Goal: Contribute content: Contribute content

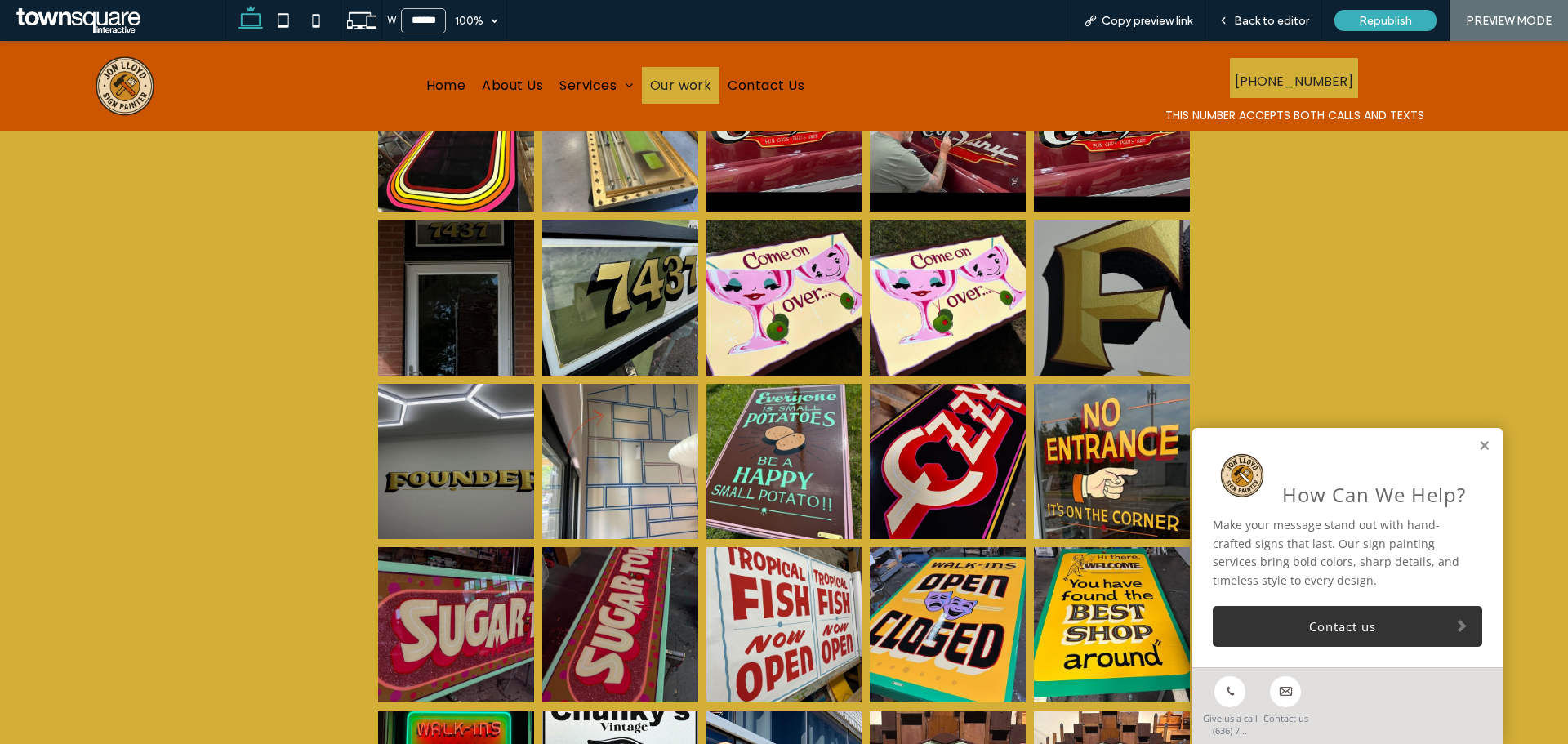
scroll to position [536, 0]
click at [1478, 447] on link at bounding box center [1484, 447] width 12 height 14
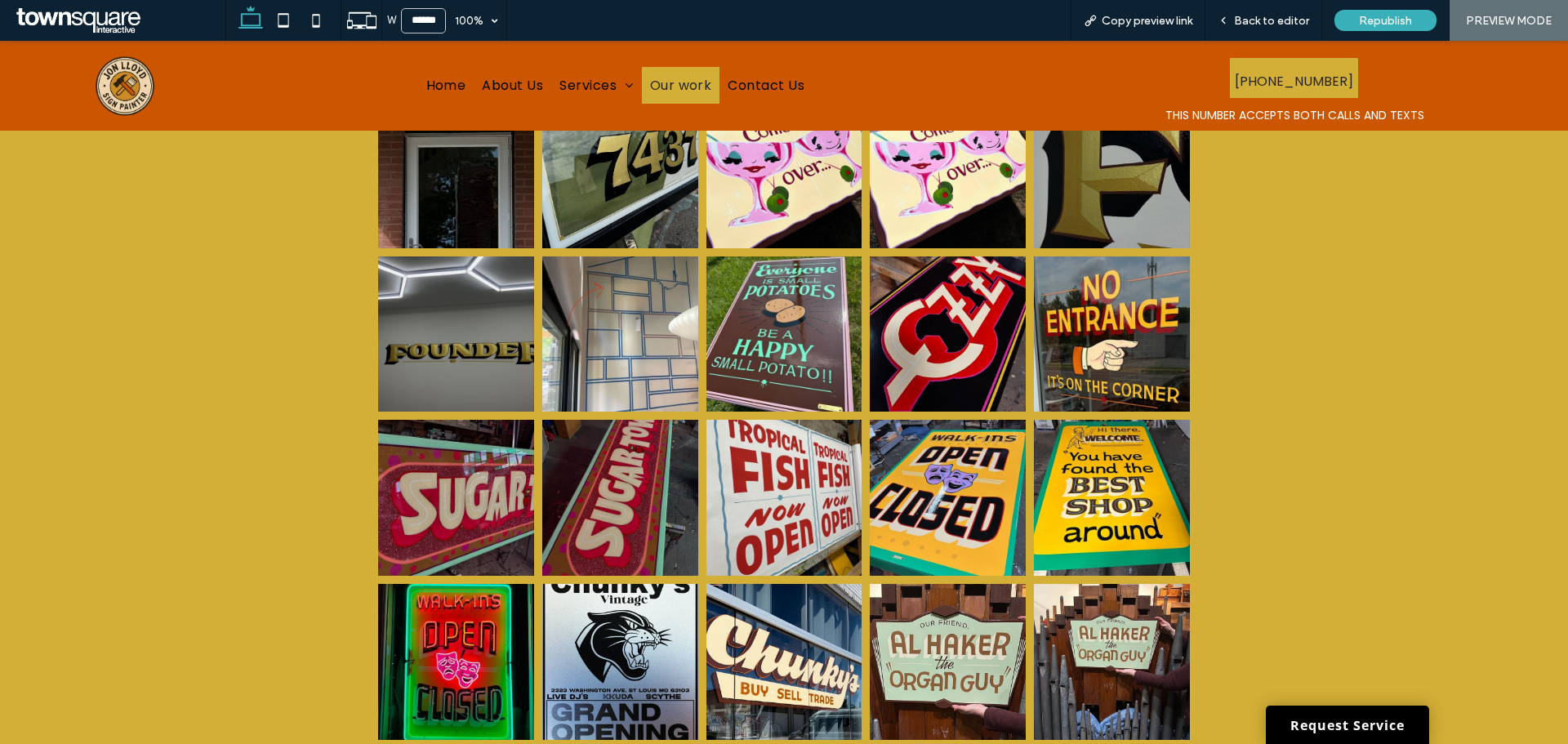
scroll to position [318, 0]
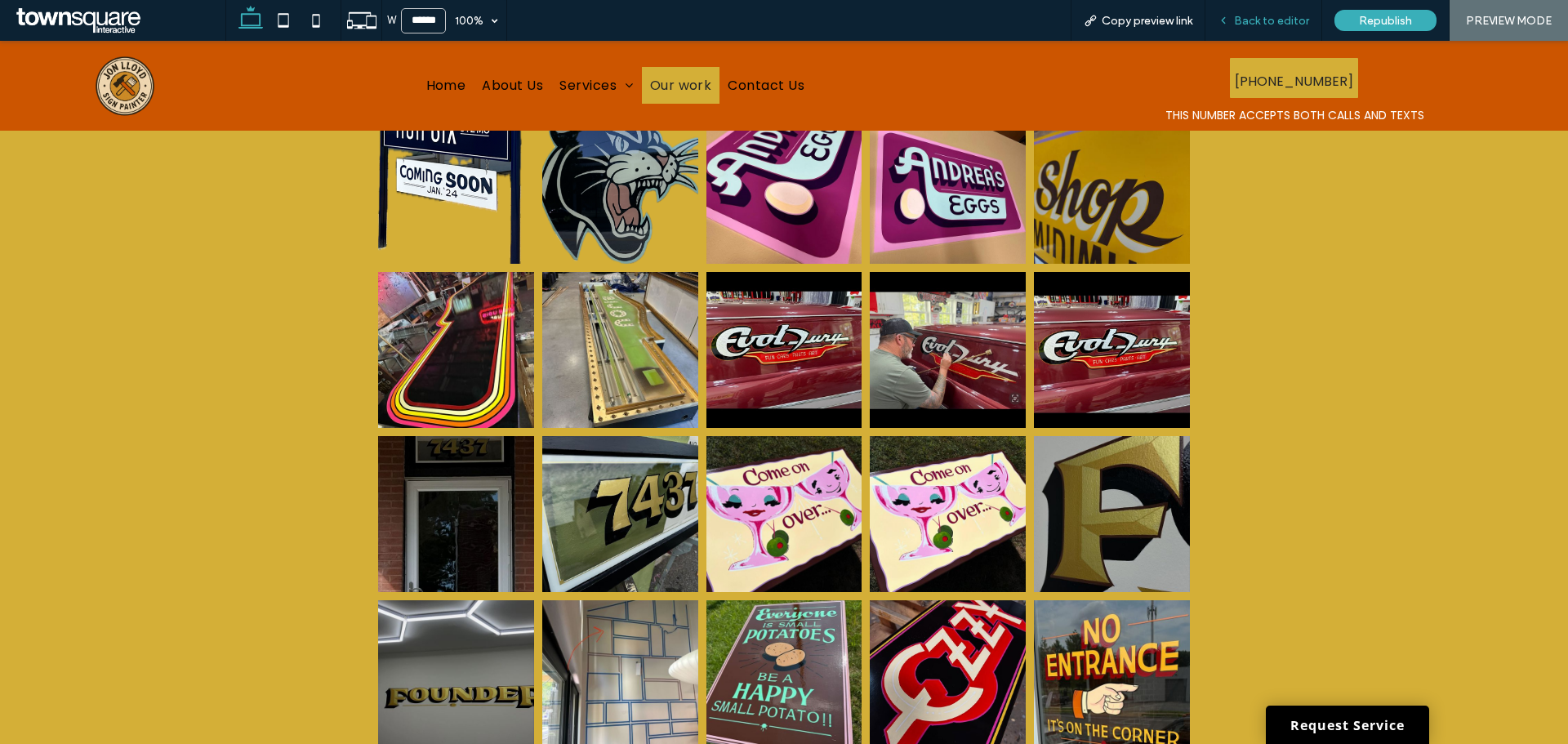
click at [1249, 19] on span "Back to editor" at bounding box center [1272, 21] width 76 height 14
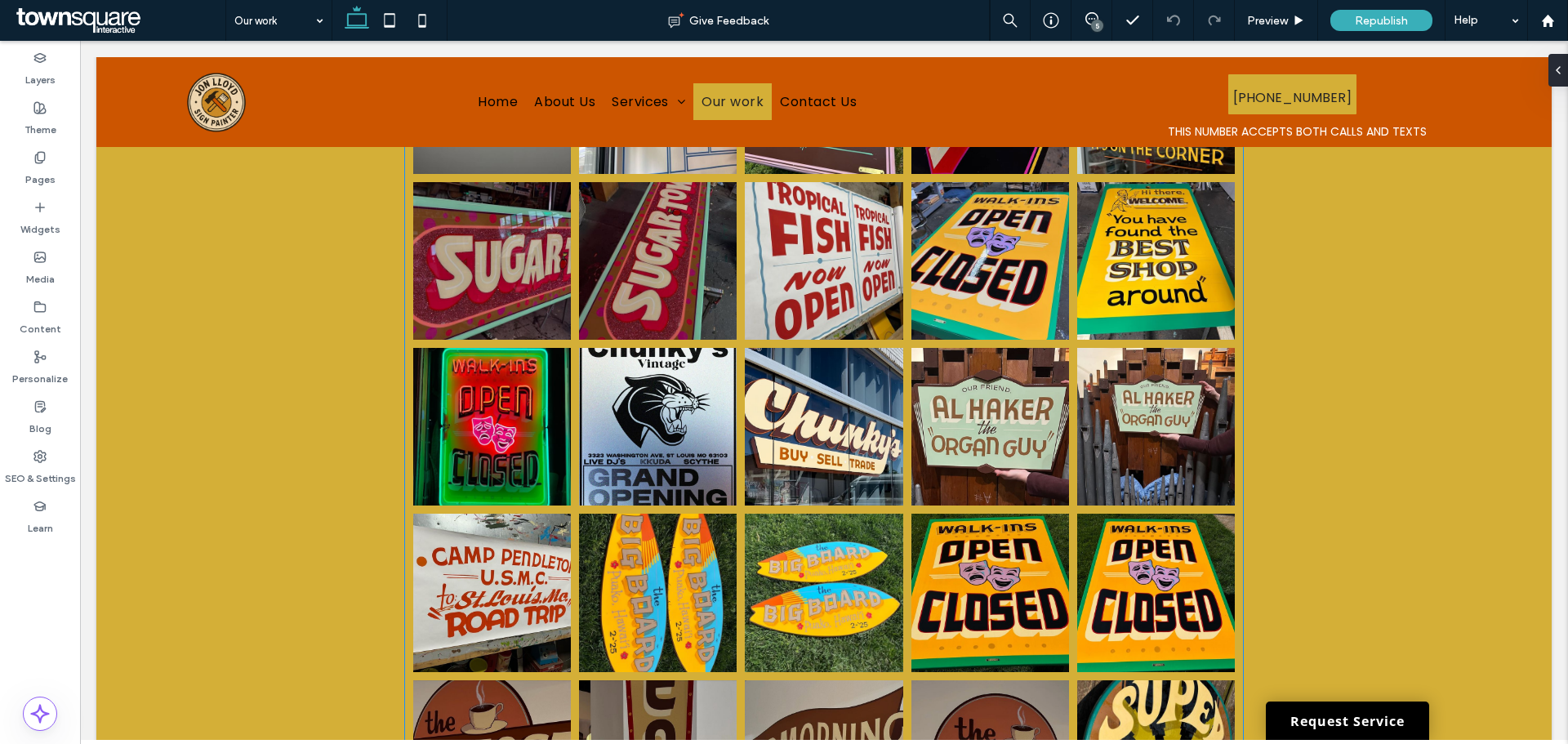
scroll to position [926, 0]
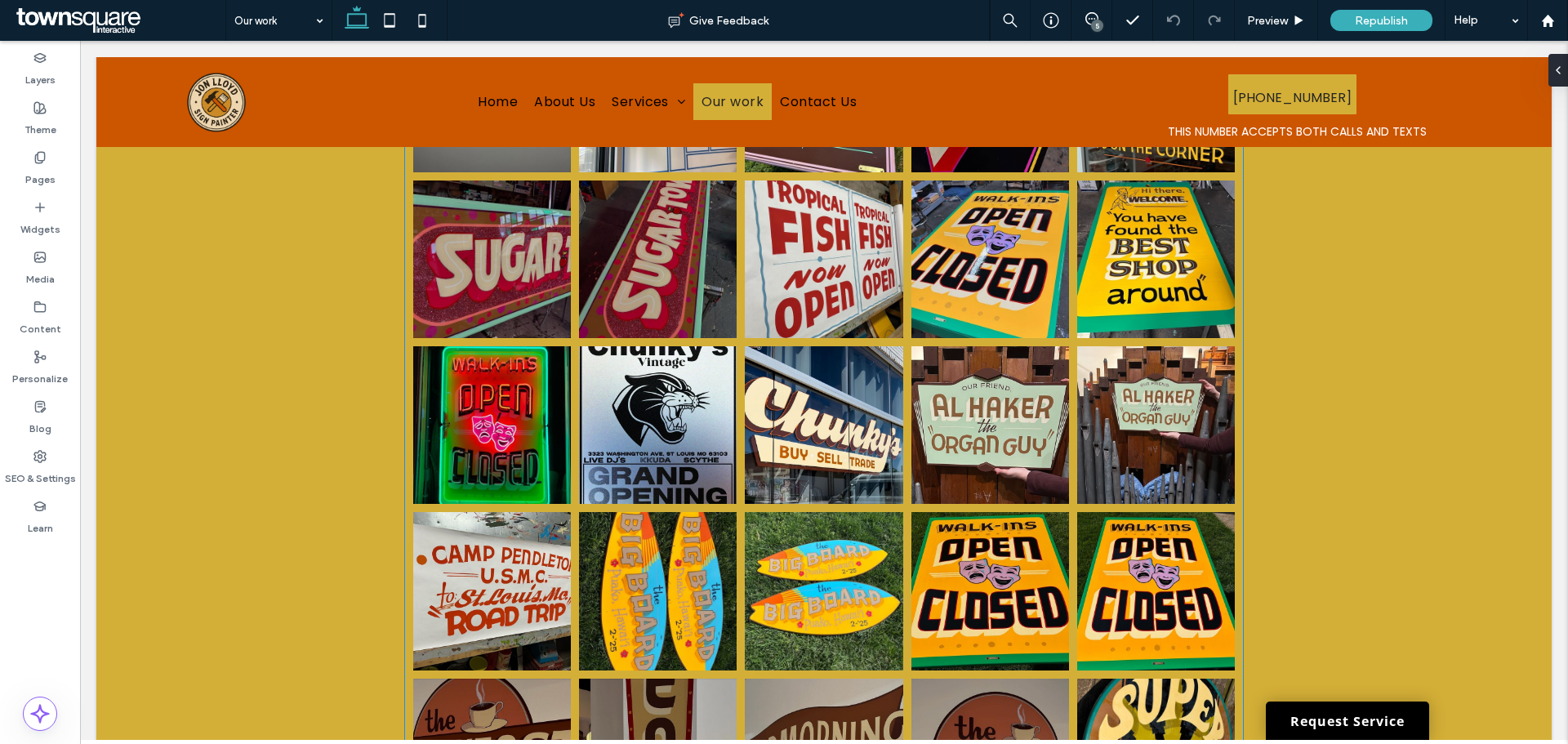
click at [664, 405] on link at bounding box center [658, 425] width 158 height 158
click at [769, 398] on link at bounding box center [823, 425] width 158 height 158
click at [669, 405] on link at bounding box center [658, 425] width 158 height 158
click at [1559, 70] on div at bounding box center [1555, 70] width 26 height 33
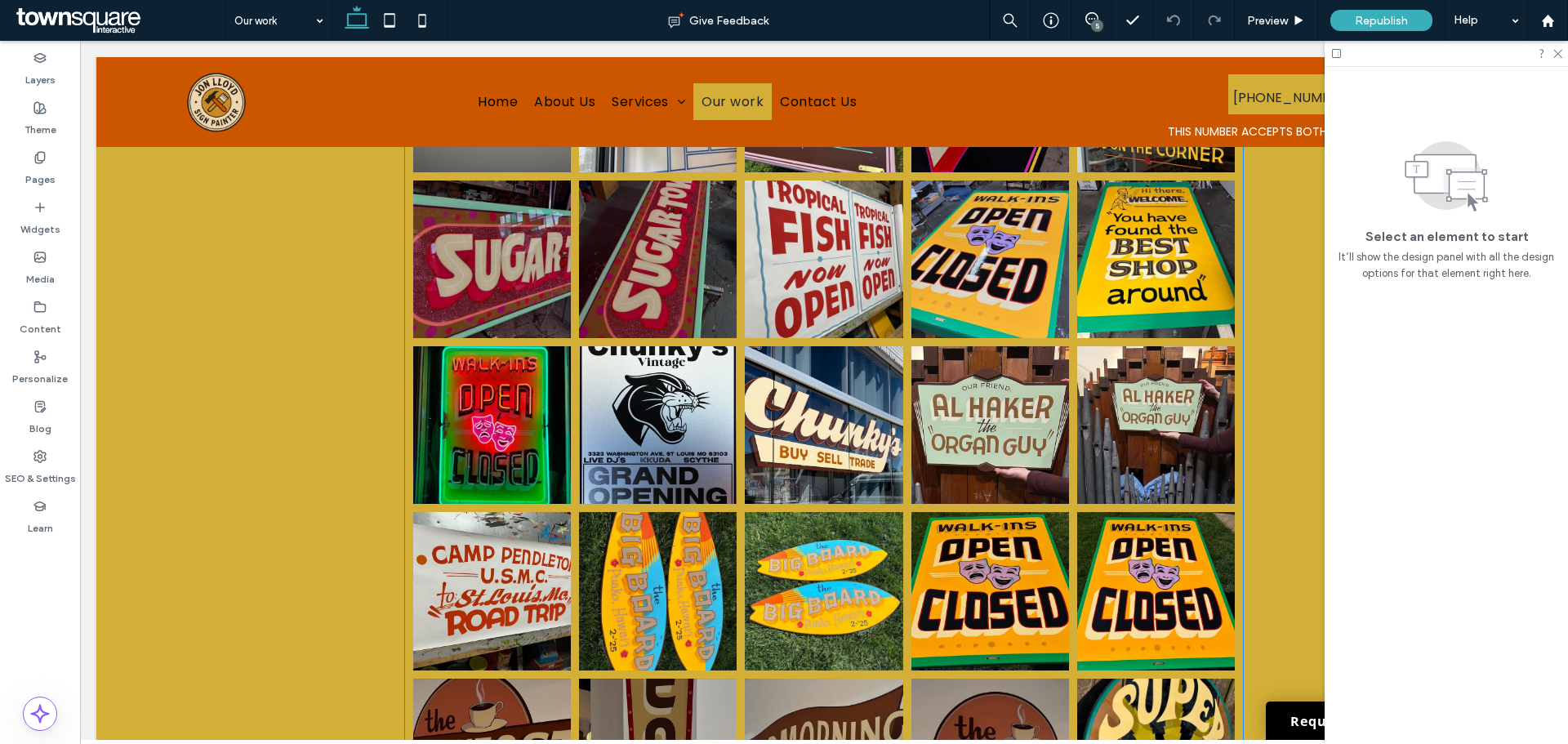
click at [689, 412] on link at bounding box center [658, 425] width 158 height 158
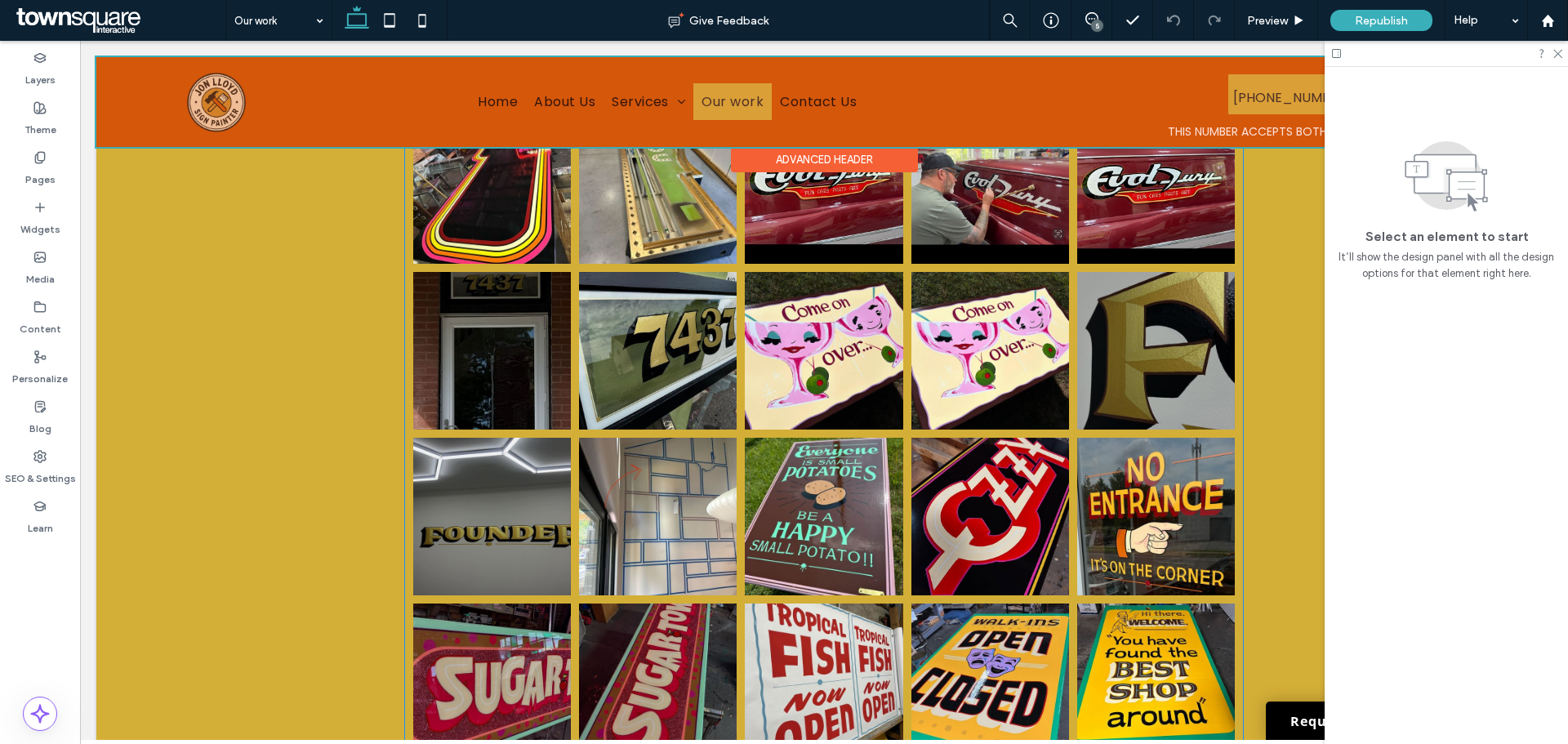
scroll to position [501, 0]
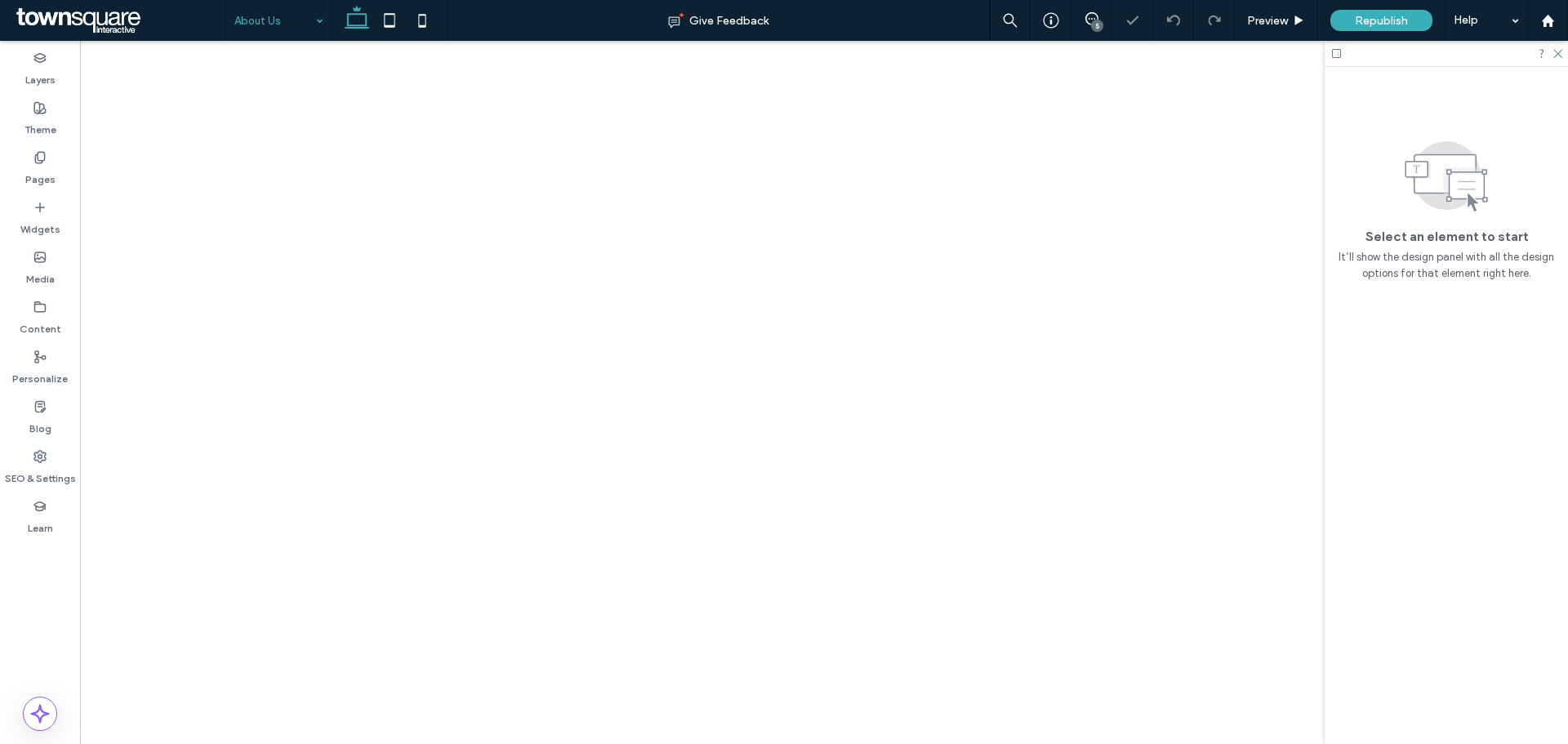
click at [282, 15] on input at bounding box center [274, 20] width 81 height 41
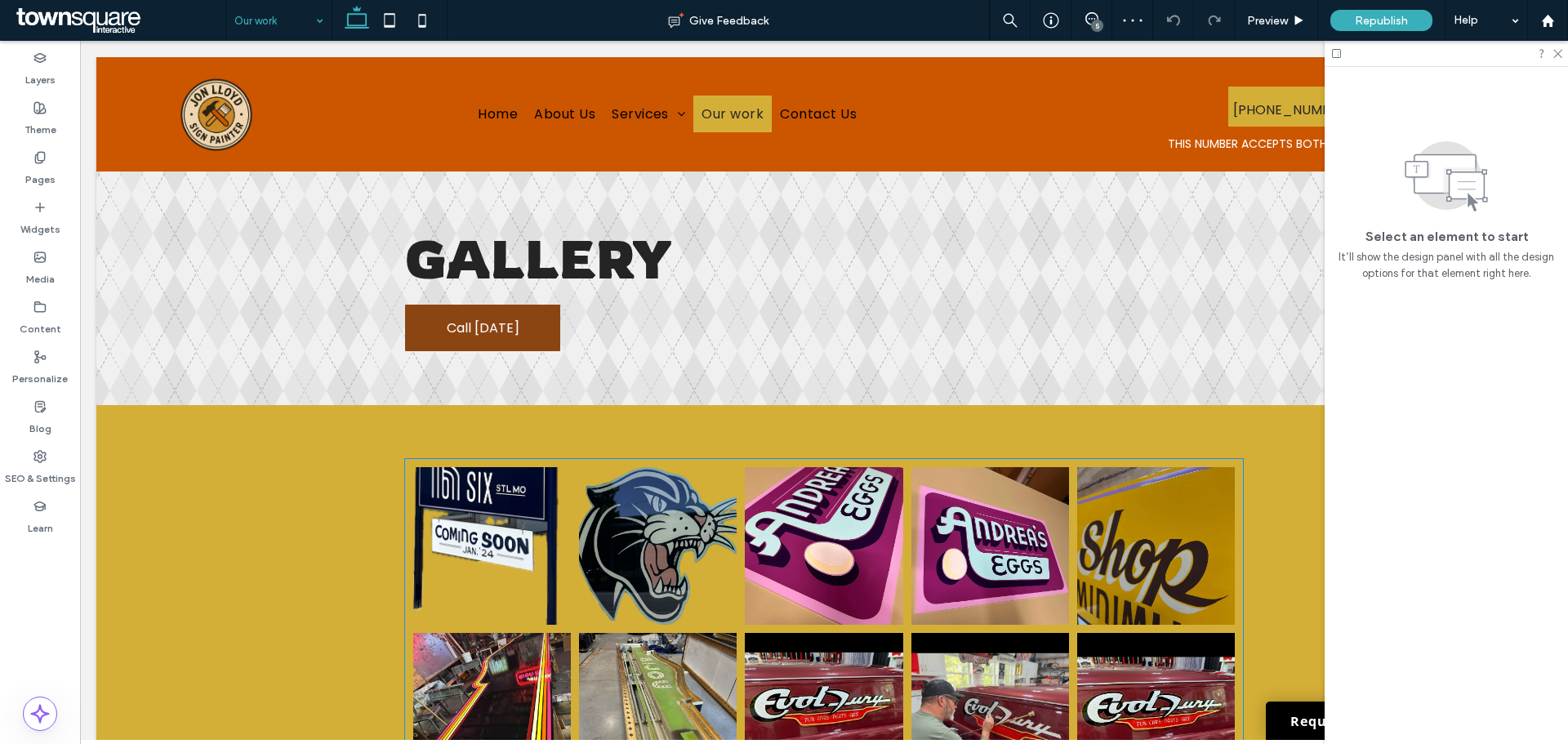
click at [653, 554] on link at bounding box center [658, 546] width 158 height 158
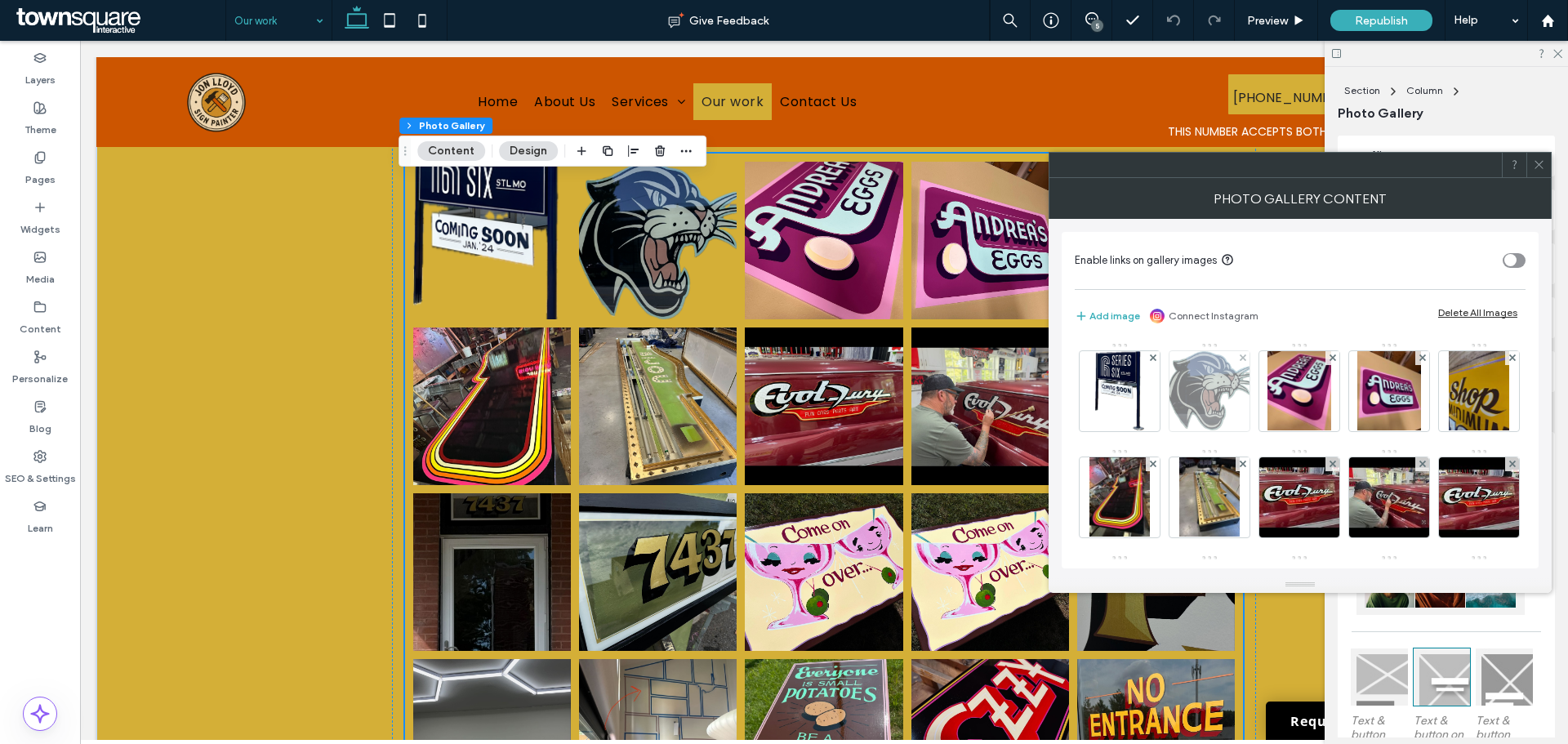
scroll to position [256, 0]
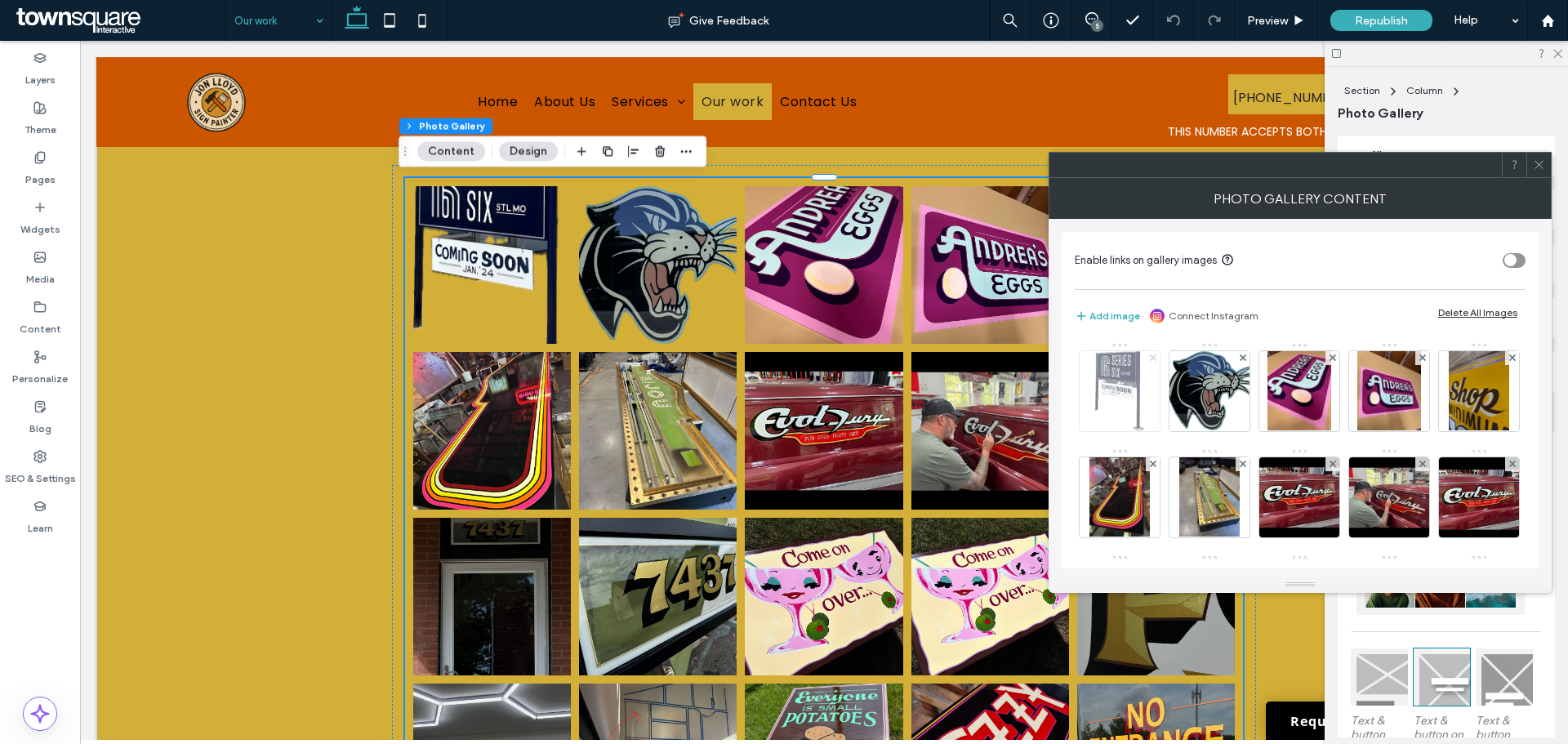
click at [1150, 359] on icon at bounding box center [1153, 358] width 7 height 7
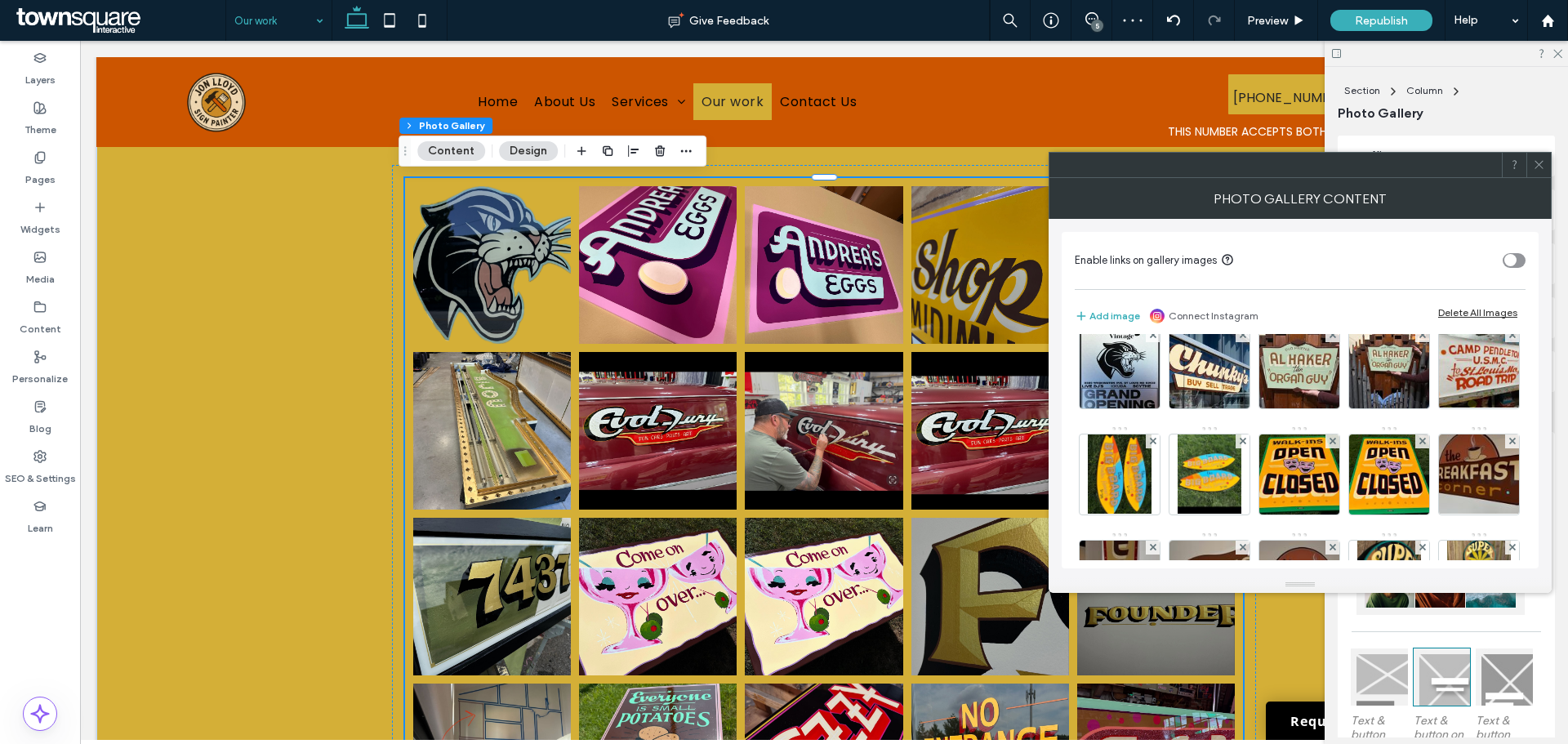
scroll to position [610, 0]
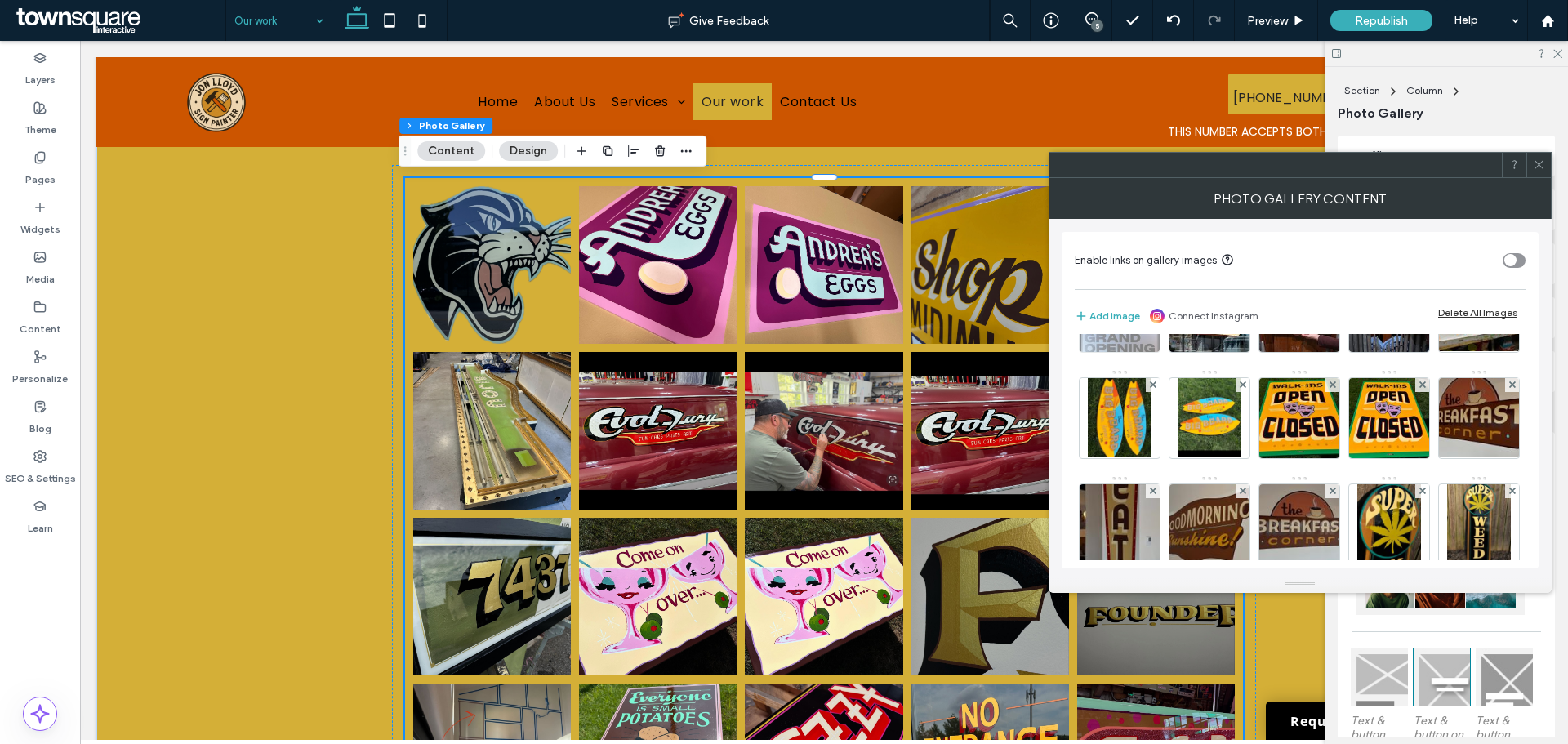
click at [1156, 282] on use at bounding box center [1152, 278] width 7 height 7
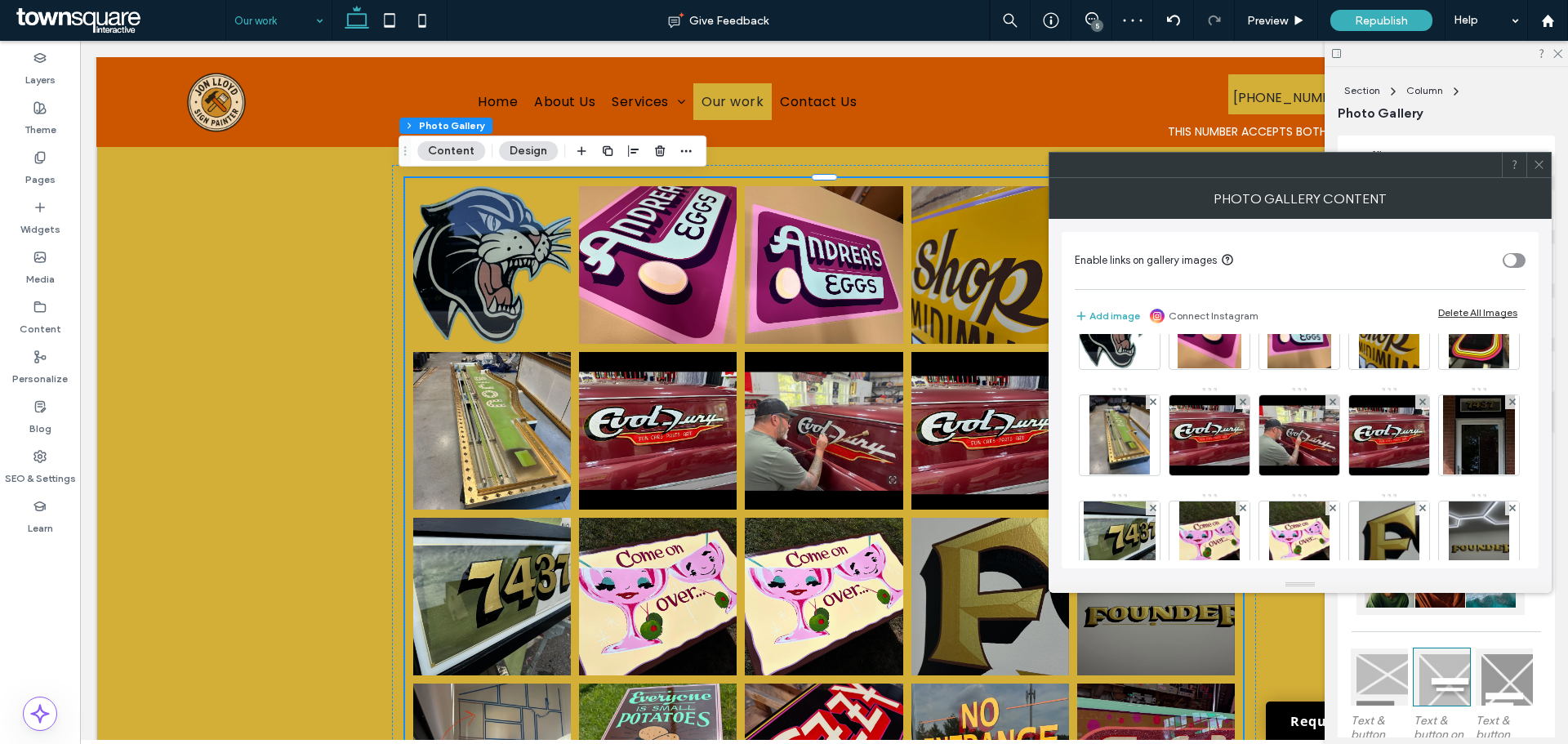
scroll to position [0, 0]
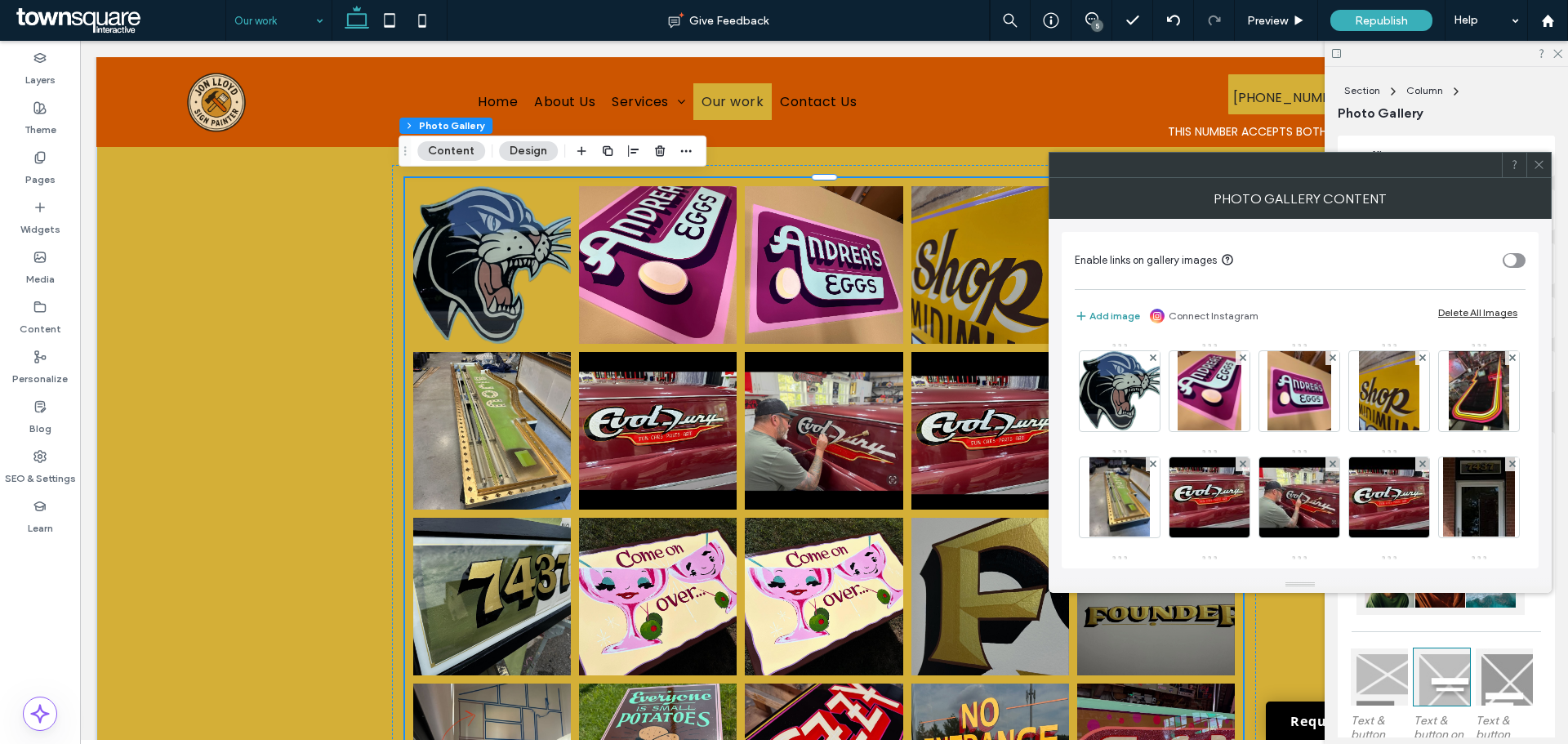
click at [1110, 312] on button "Add image" at bounding box center [1107, 316] width 65 height 19
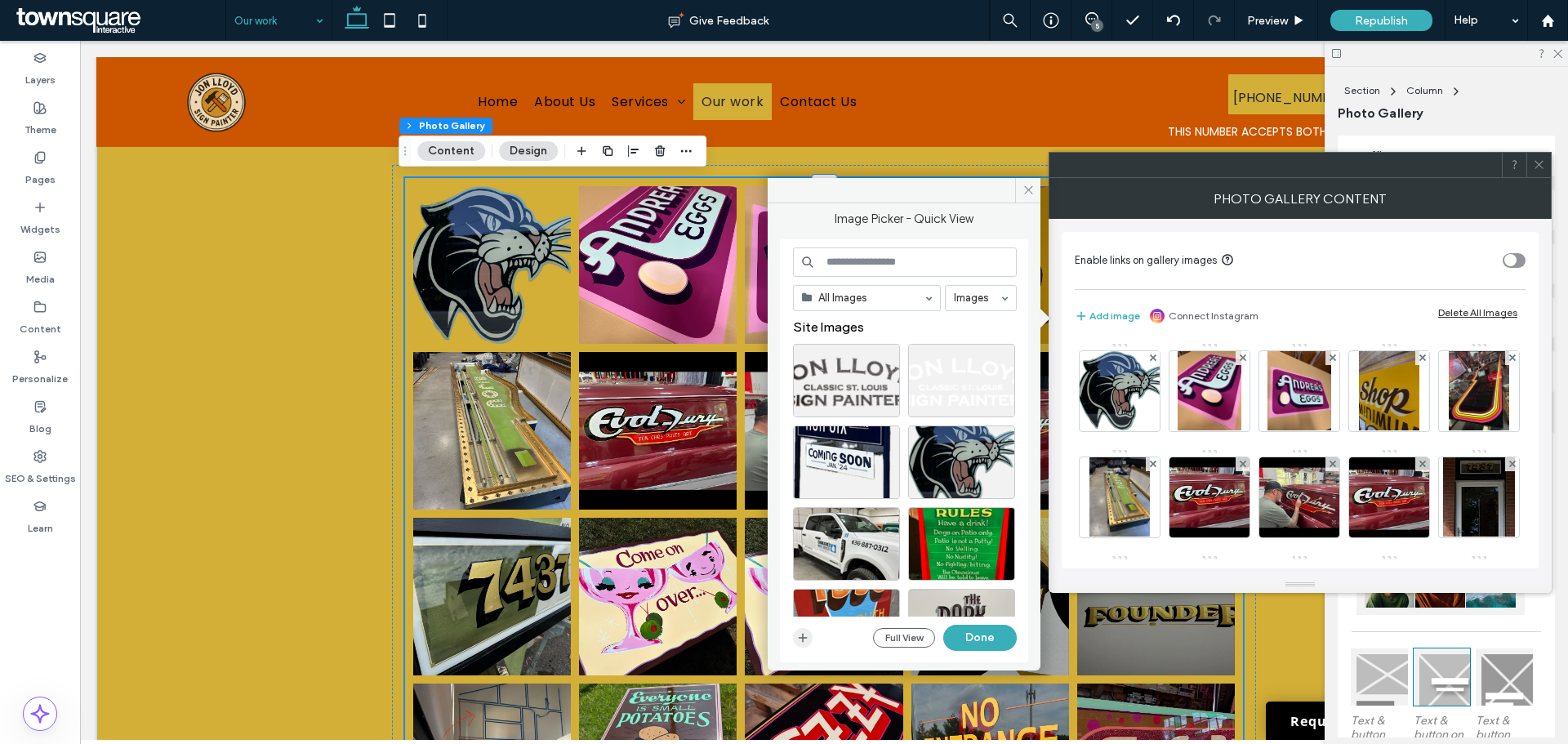
click at [802, 633] on icon "button" at bounding box center [803, 638] width 13 height 13
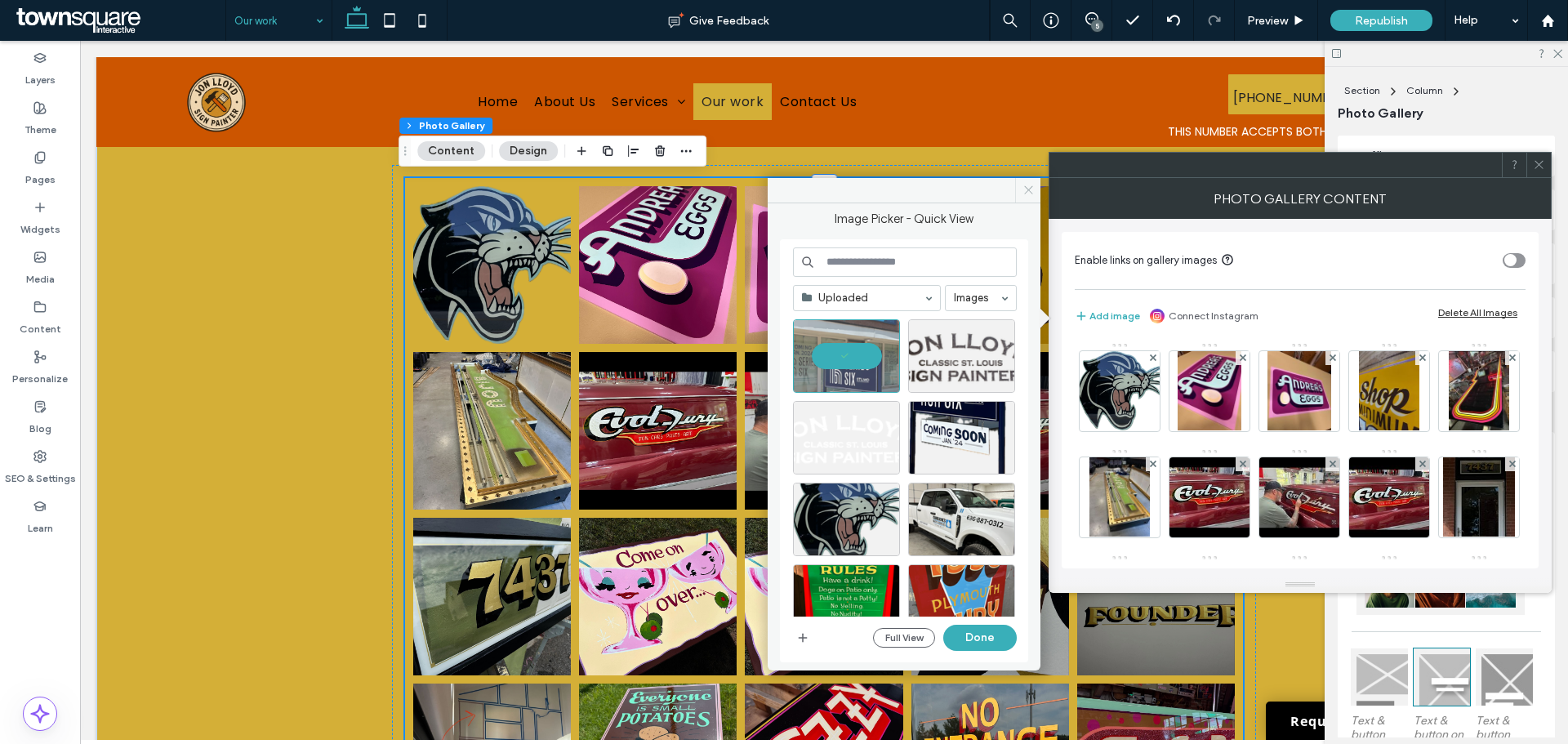
click at [1032, 193] on icon at bounding box center [1028, 189] width 12 height 12
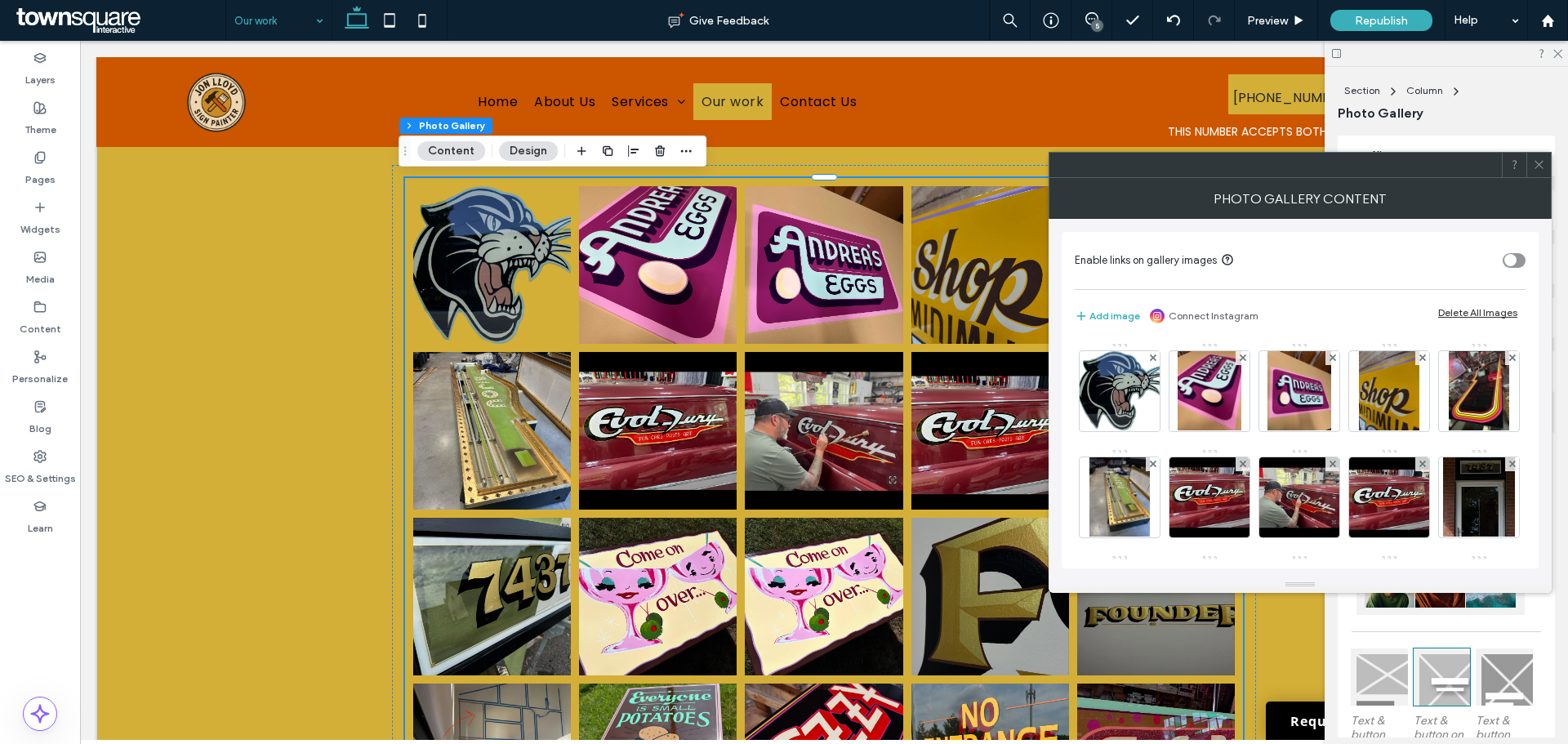
click at [1546, 166] on div at bounding box center [1538, 165] width 25 height 25
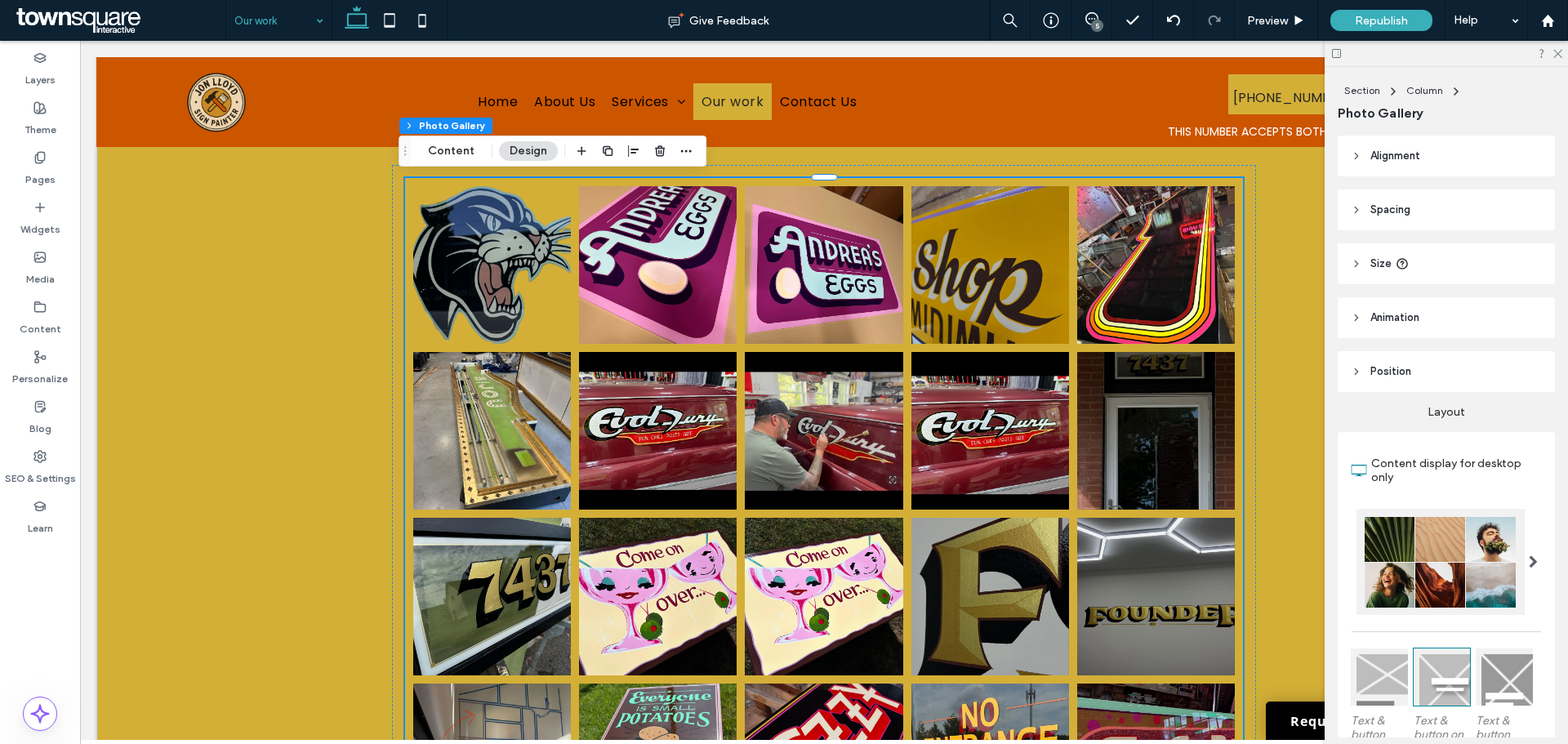
click at [1562, 48] on div at bounding box center [1446, 54] width 244 height 25
click at [1555, 54] on icon at bounding box center [1557, 53] width 11 height 11
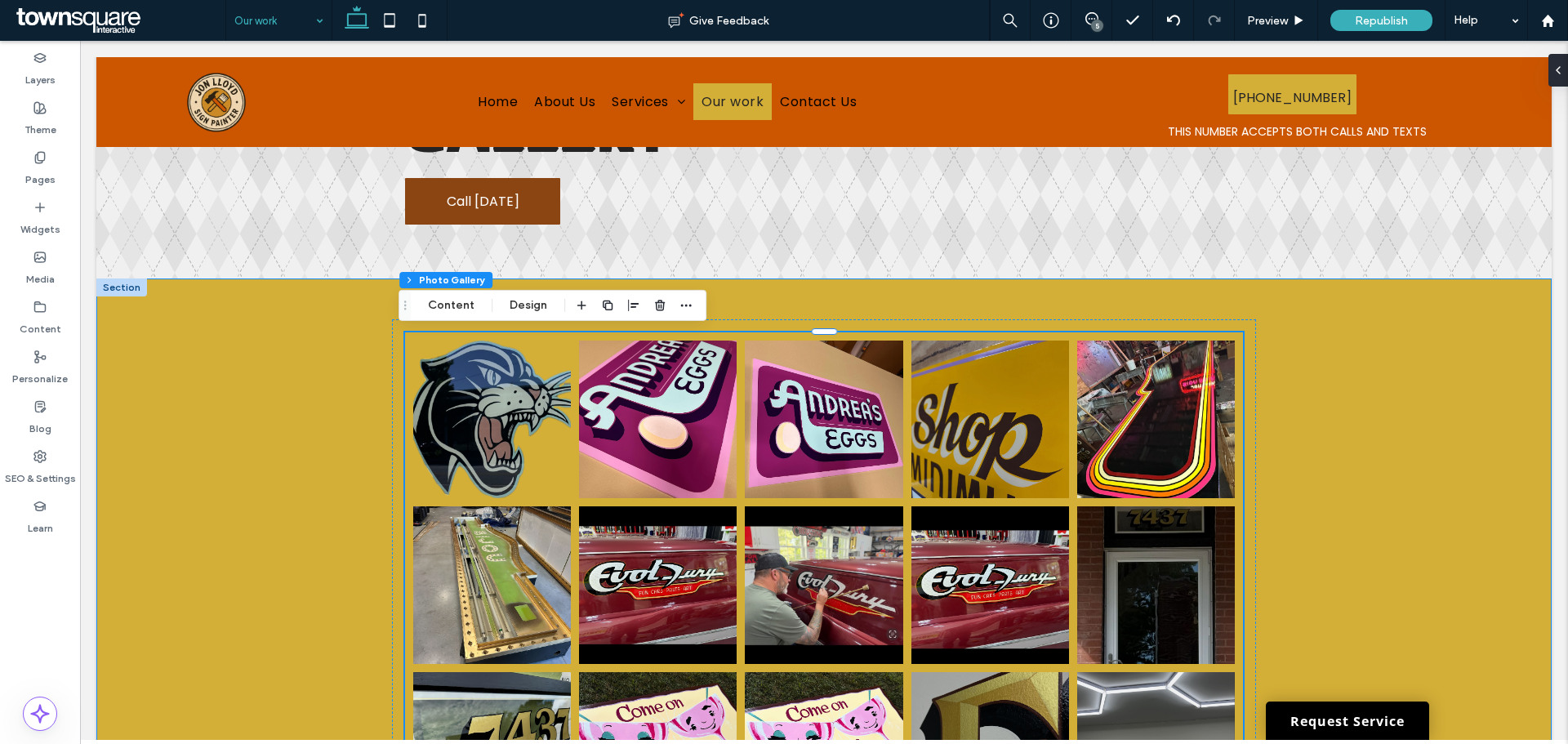
scroll to position [103, 0]
click at [1565, 77] on div at bounding box center [1555, 70] width 26 height 33
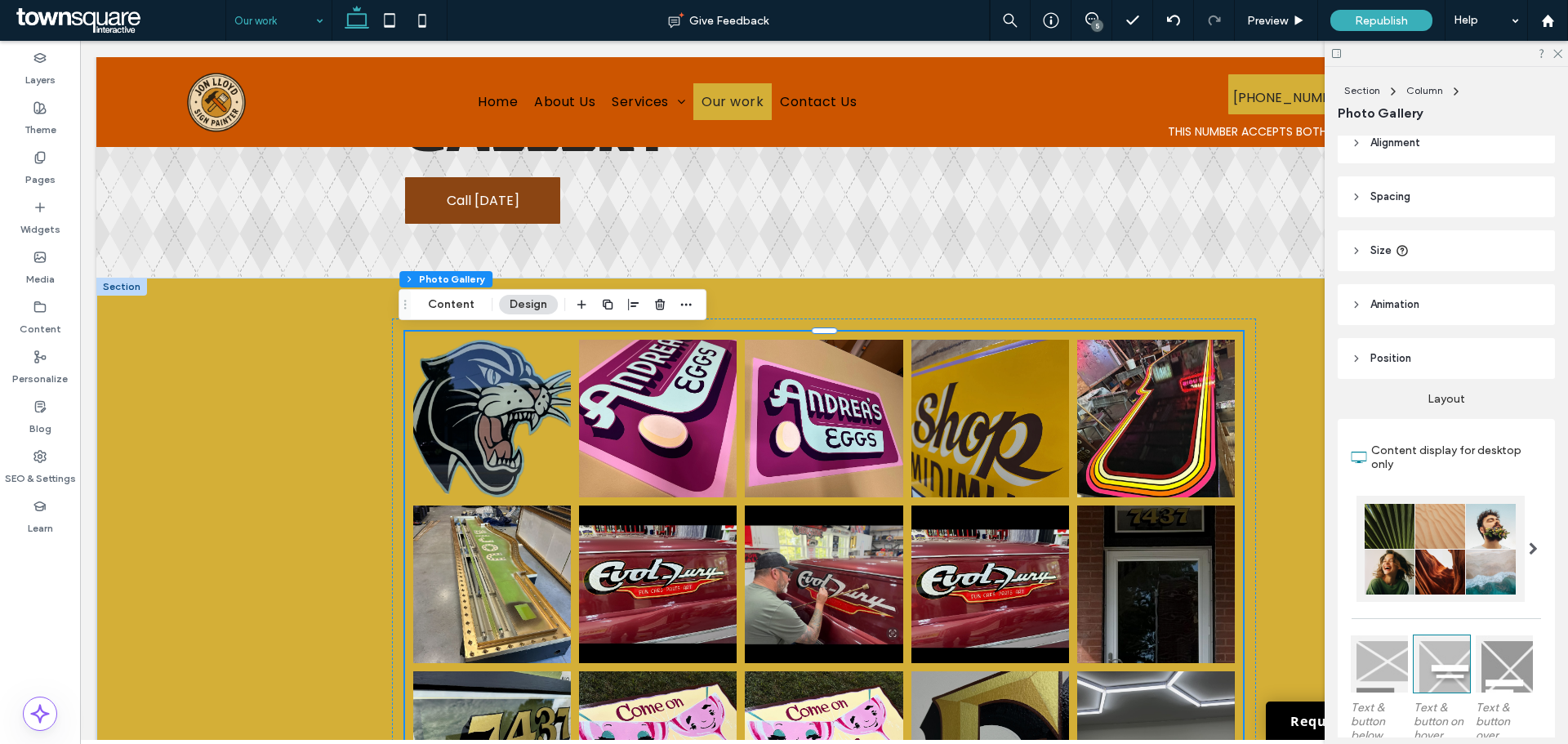
scroll to position [0, 0]
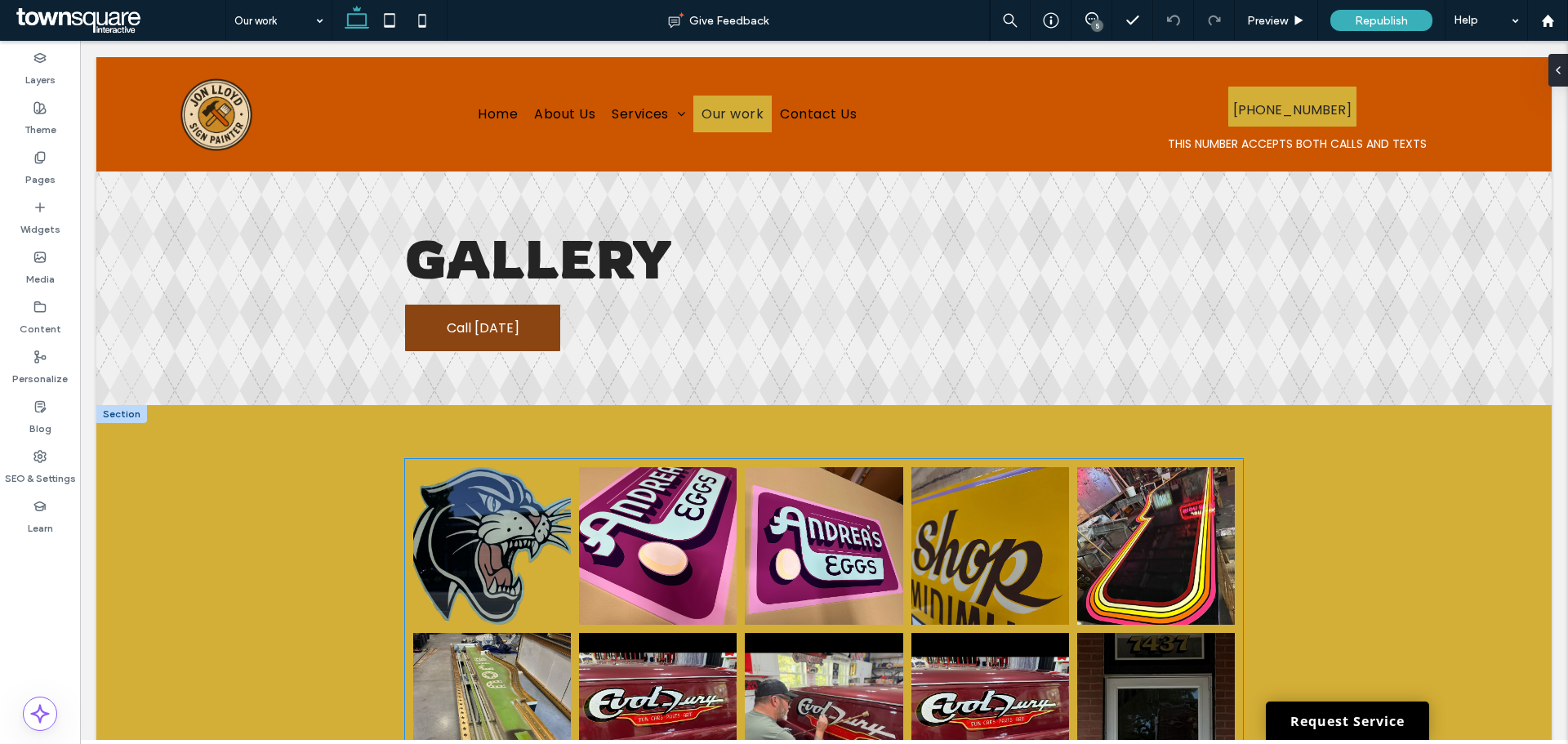
click at [562, 502] on link at bounding box center [491, 546] width 158 height 158
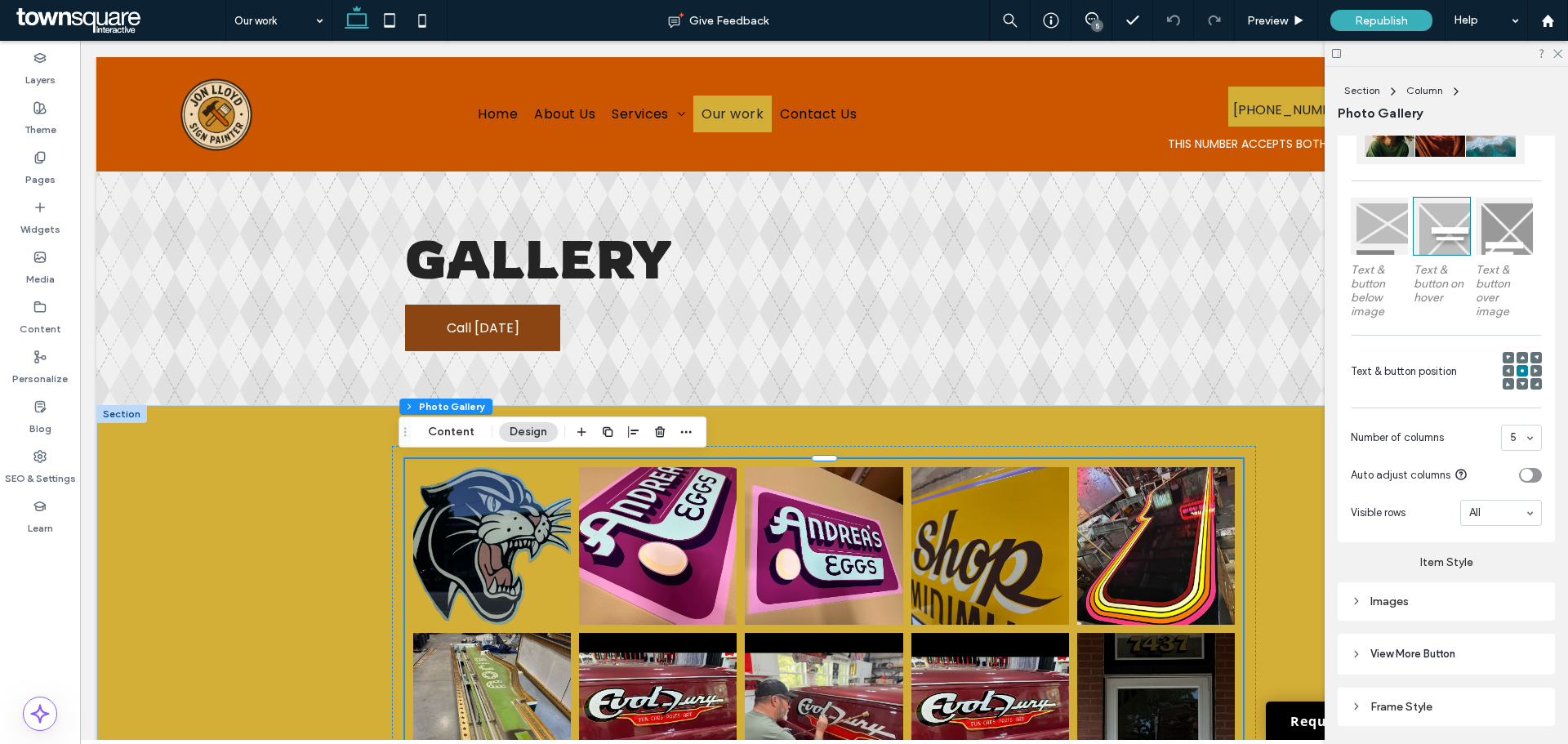
scroll to position [502, 0]
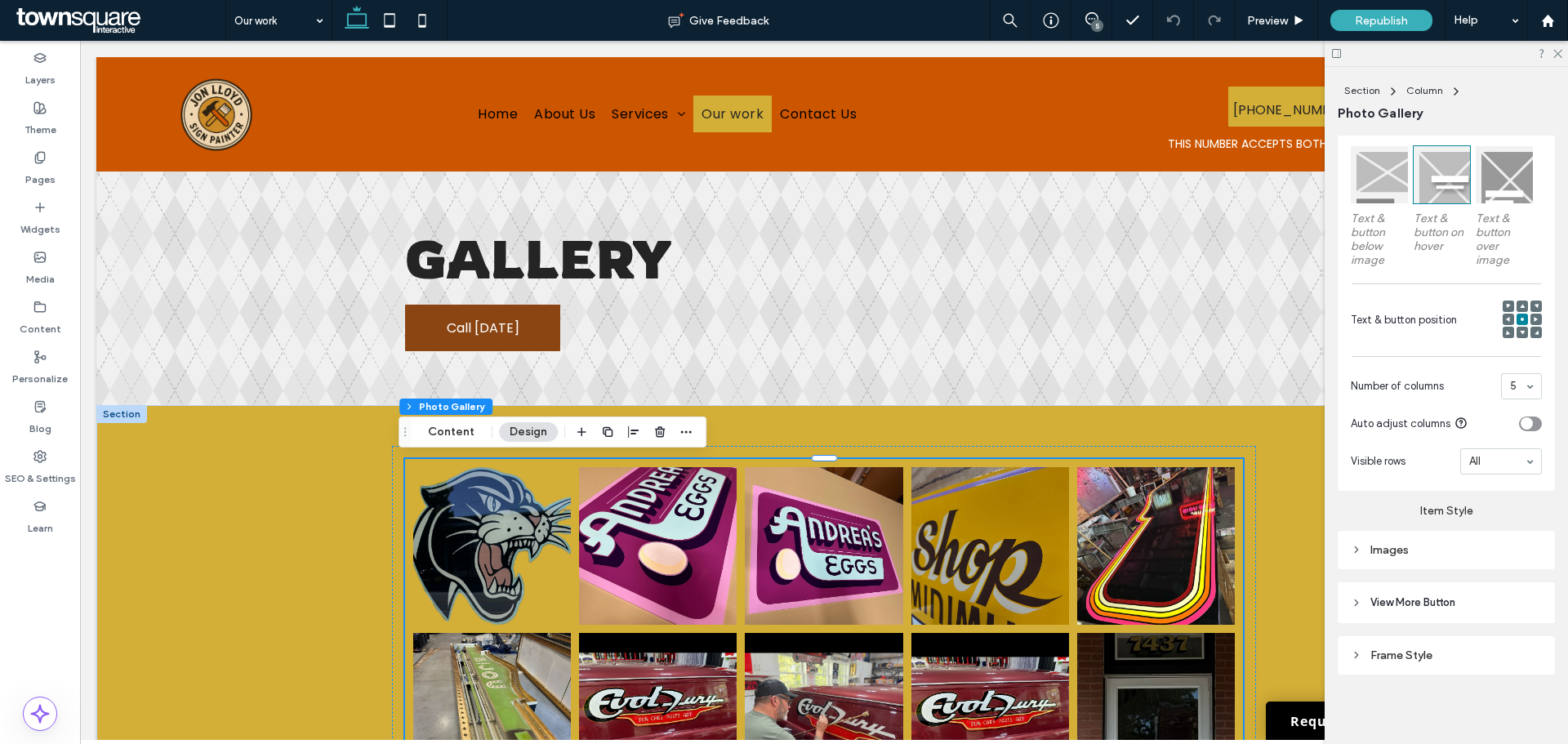
click at [1425, 552] on div "Images" at bounding box center [1447, 550] width 191 height 14
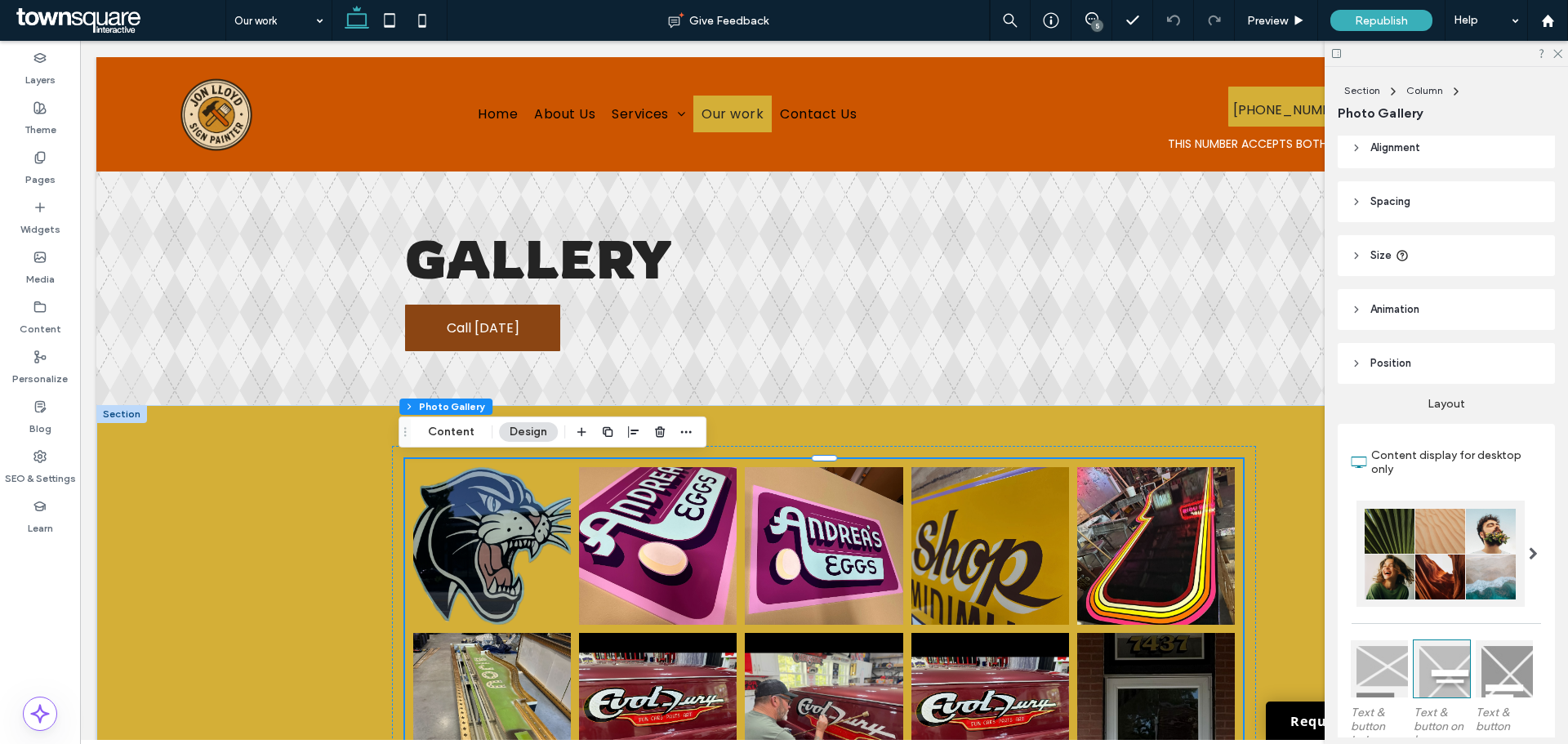
scroll to position [0, 0]
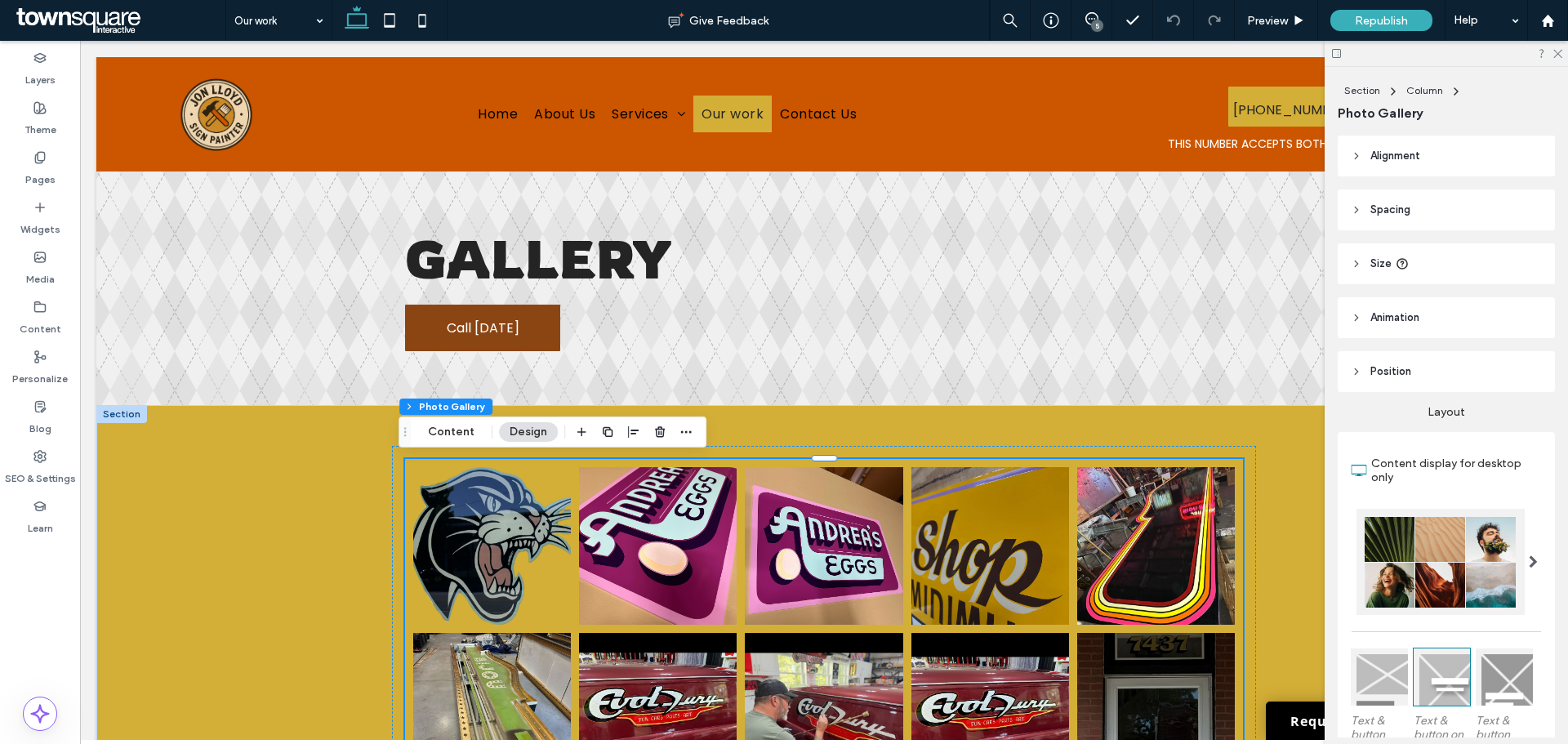
click at [1434, 160] on header "Alignment" at bounding box center [1446, 156] width 217 height 41
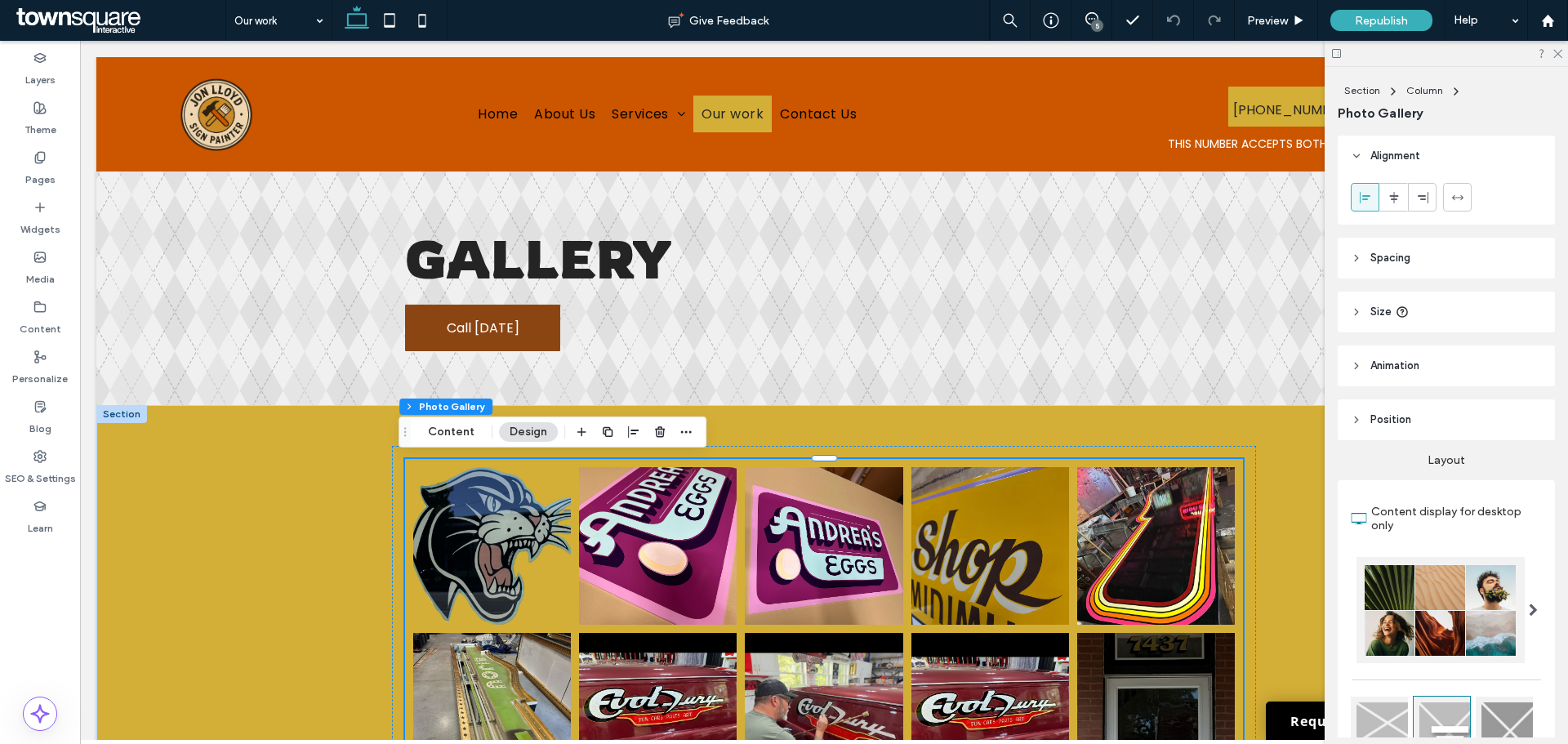
click at [1434, 160] on header "Alignment" at bounding box center [1446, 156] width 217 height 41
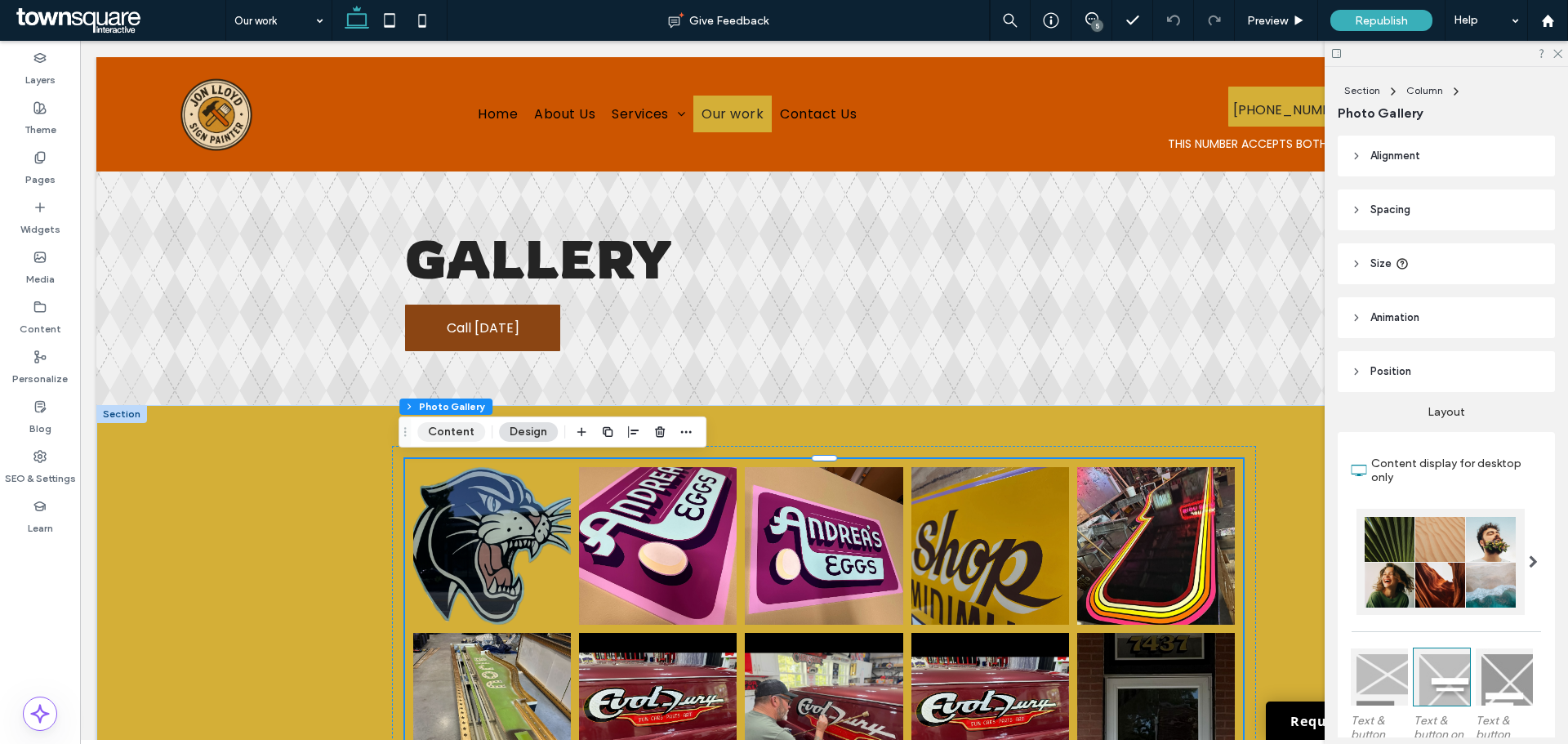
click at [458, 438] on button "Content" at bounding box center [450, 432] width 68 height 19
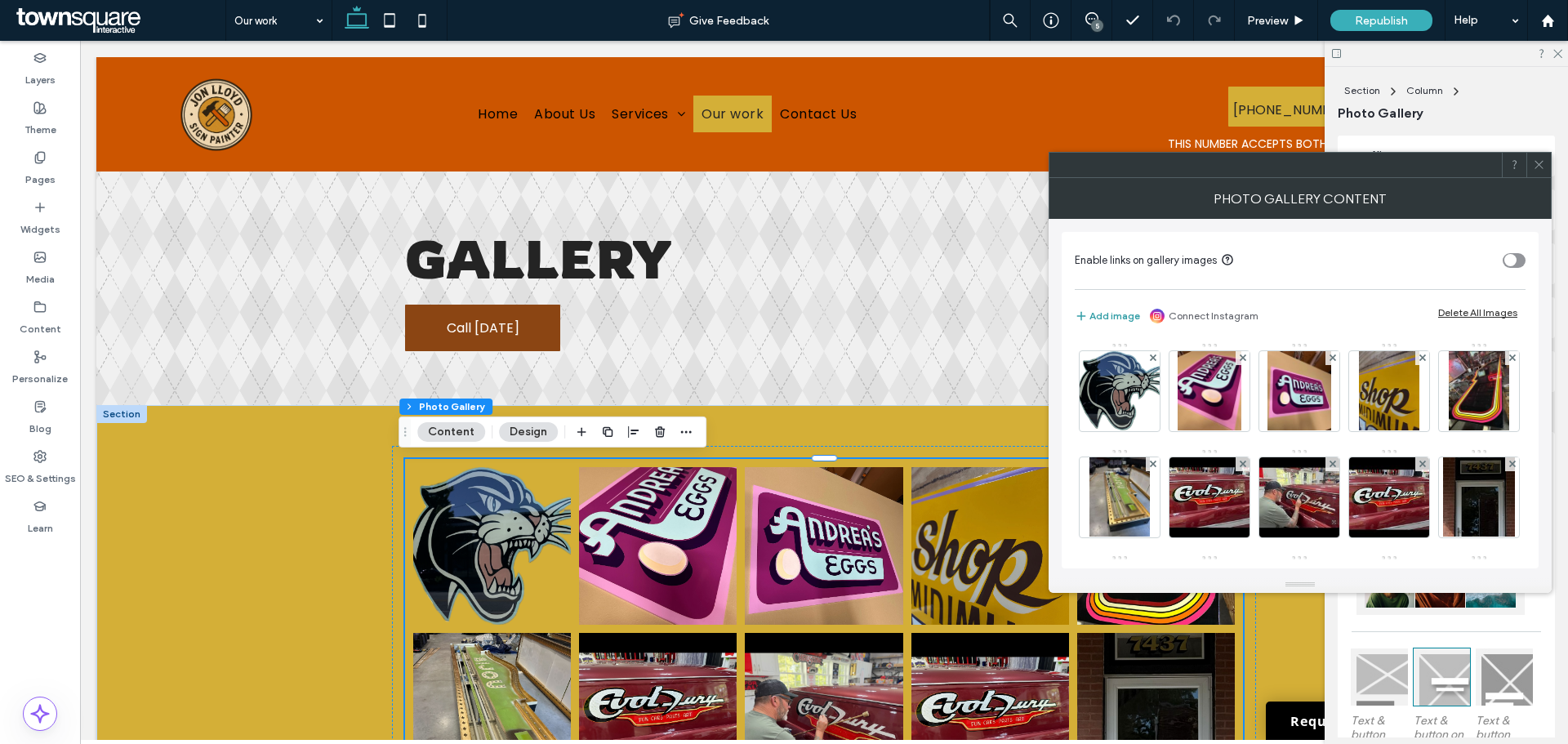
click at [1119, 321] on button "Add image" at bounding box center [1107, 316] width 65 height 19
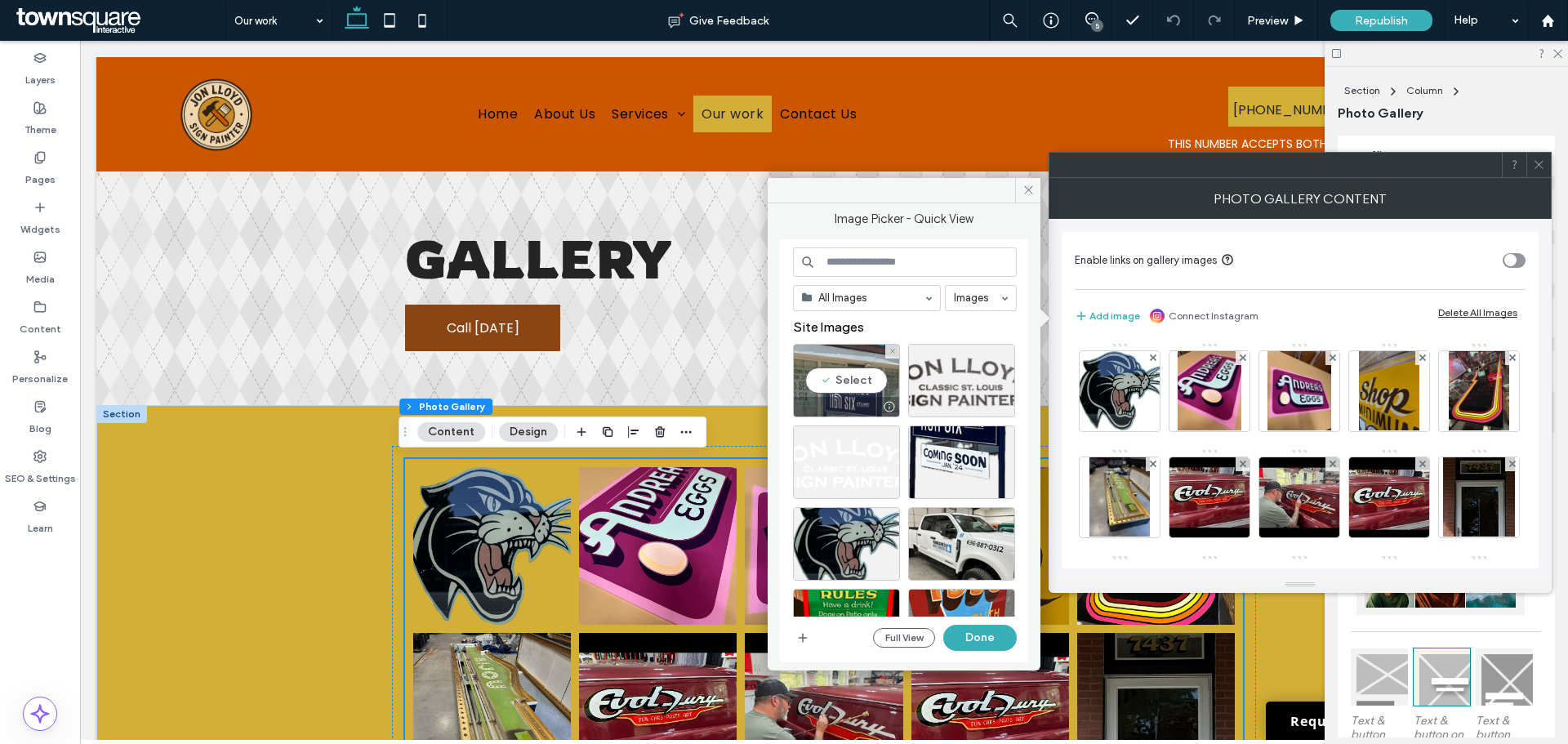
click at [821, 386] on div "Select" at bounding box center [846, 381] width 107 height 74
click at [983, 647] on button "Done" at bounding box center [980, 637] width 74 height 26
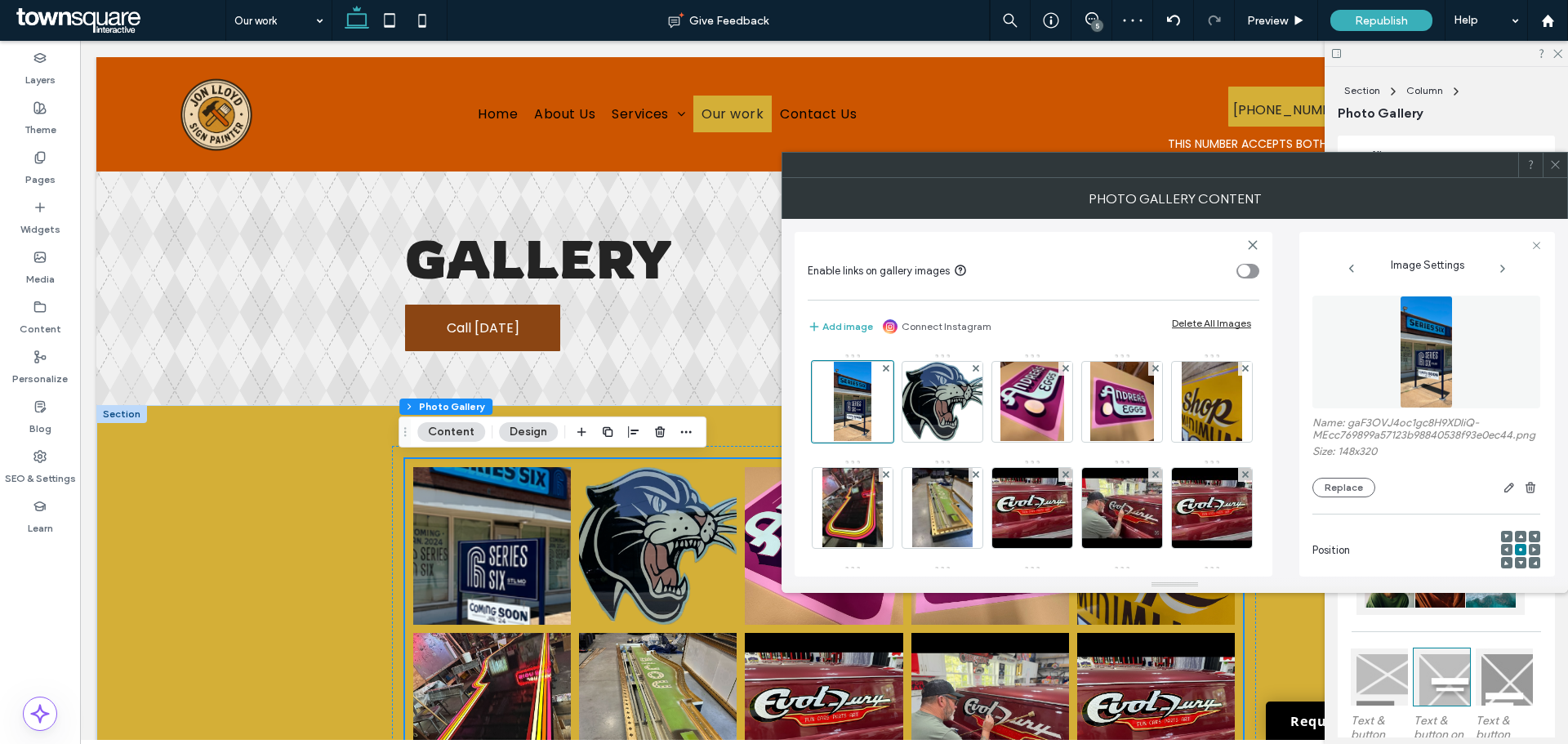
click at [1560, 170] on icon at bounding box center [1555, 164] width 12 height 12
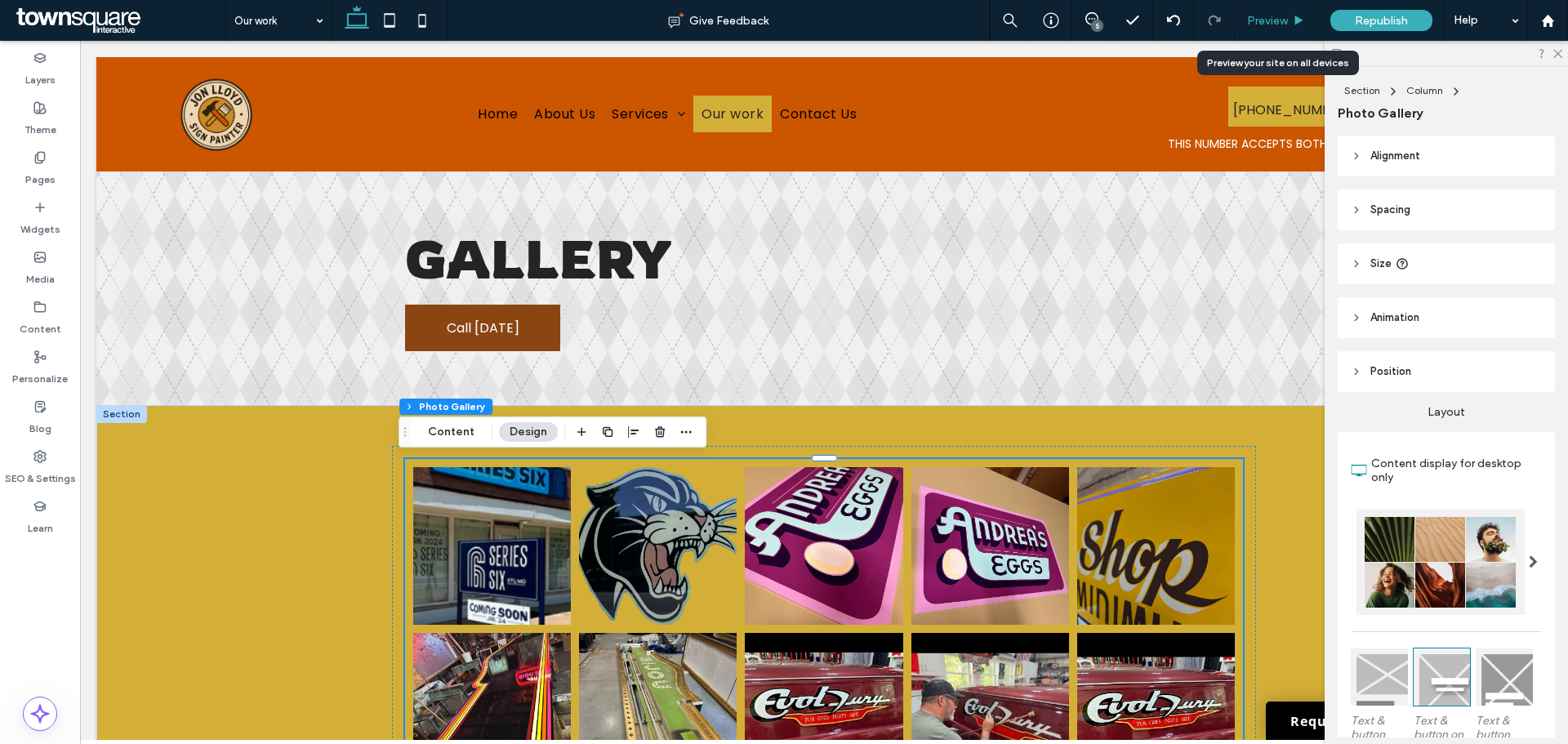
click at [1274, 26] on span "Preview" at bounding box center [1267, 21] width 41 height 14
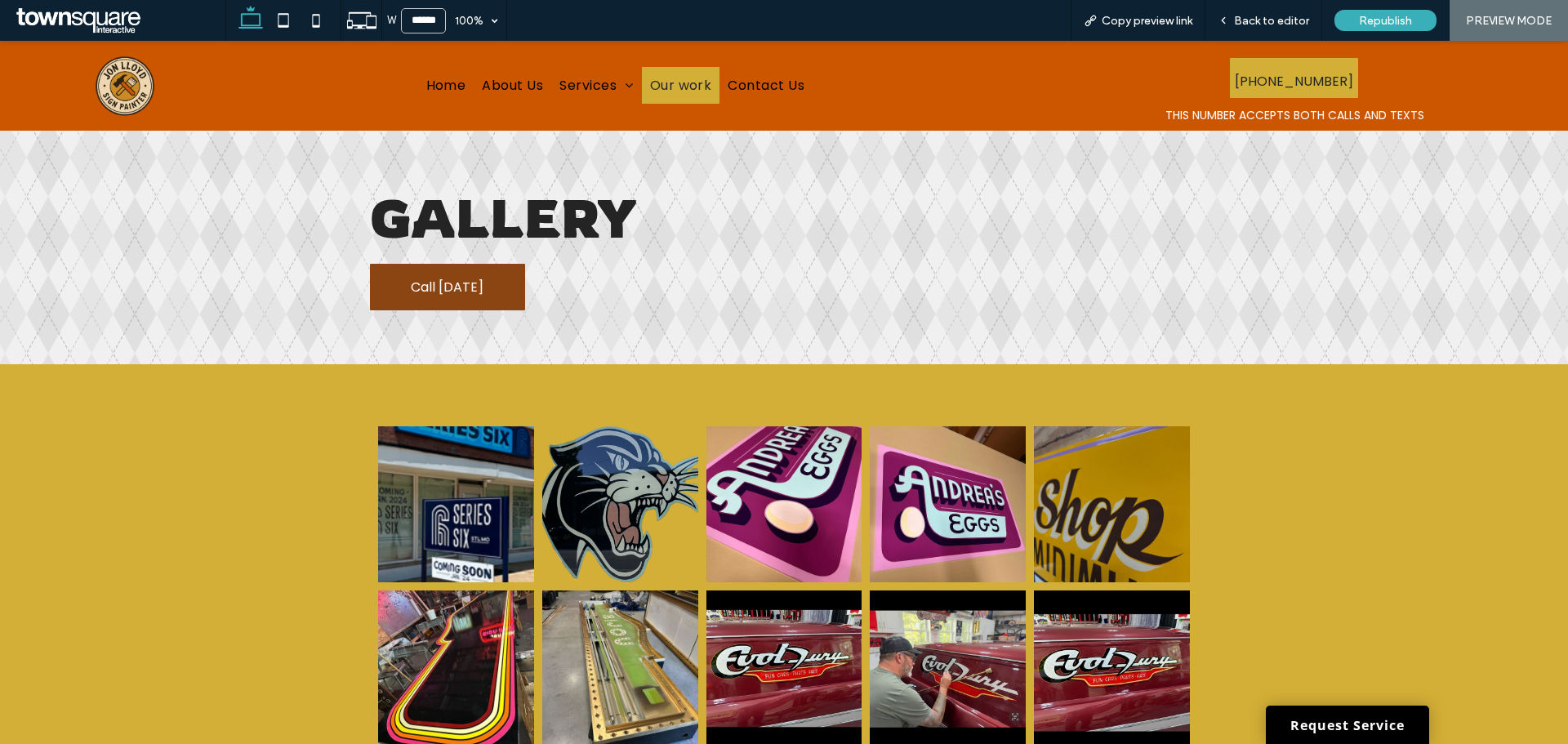
scroll to position [44, 0]
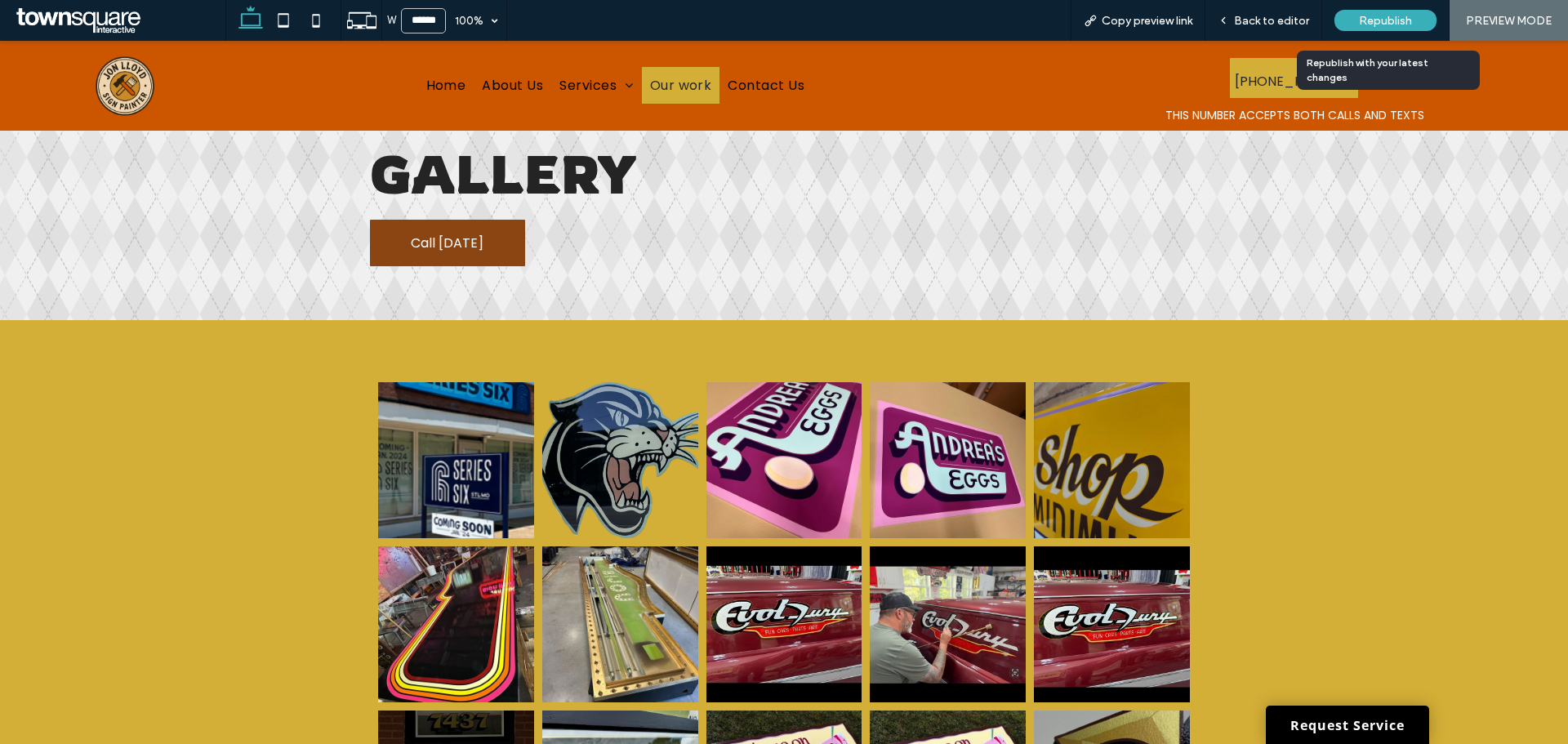
click at [1406, 27] on span "Republish" at bounding box center [1385, 21] width 54 height 14
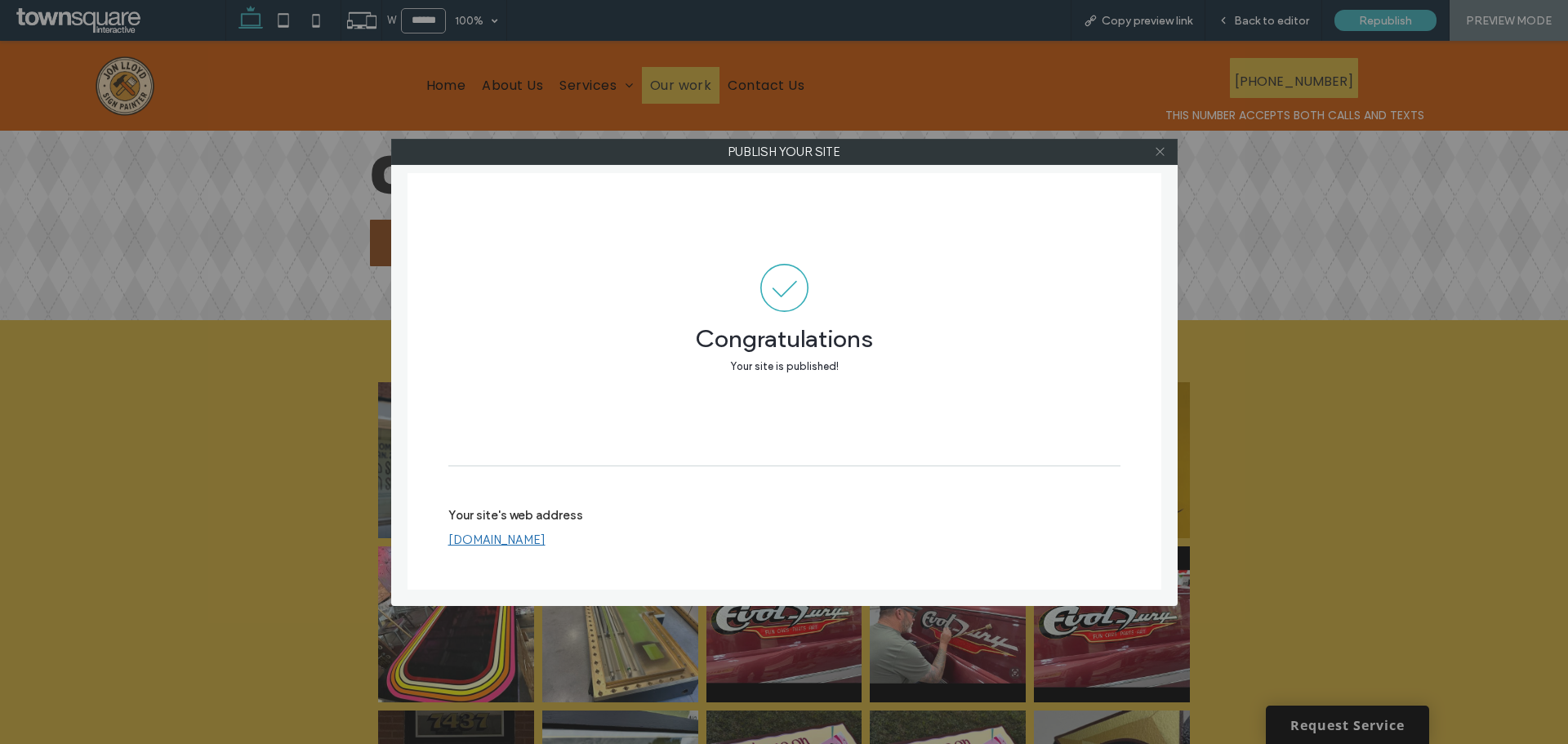
click at [1162, 152] on icon at bounding box center [1160, 151] width 12 height 12
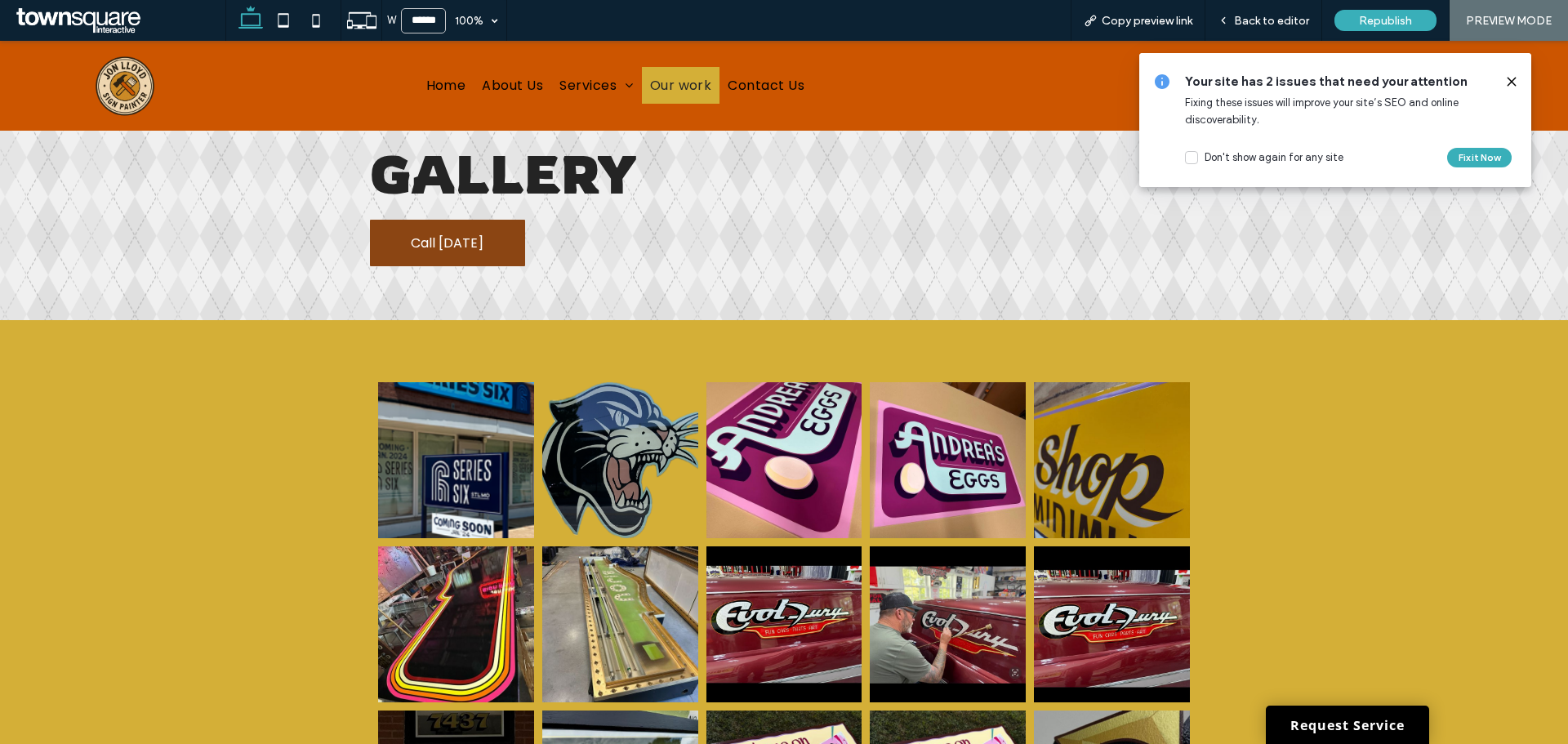
click at [1508, 81] on icon at bounding box center [1512, 82] width 13 height 13
